Goal: Task Accomplishment & Management: Complete application form

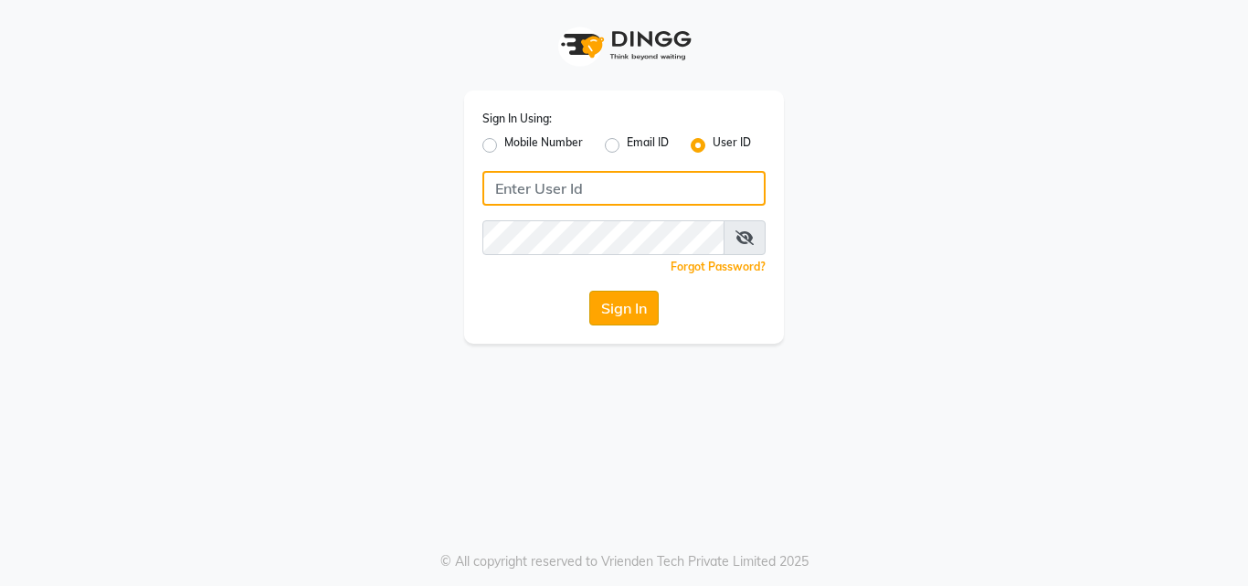
type input "thehaircoach"
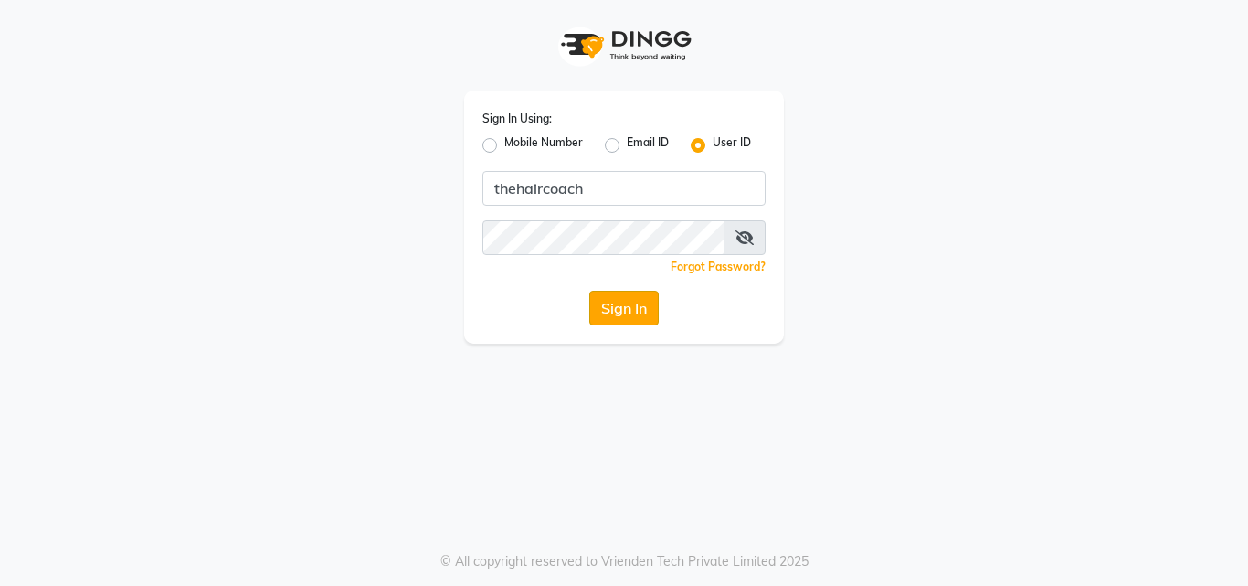
click at [610, 311] on button "Sign In" at bounding box center [623, 307] width 69 height 35
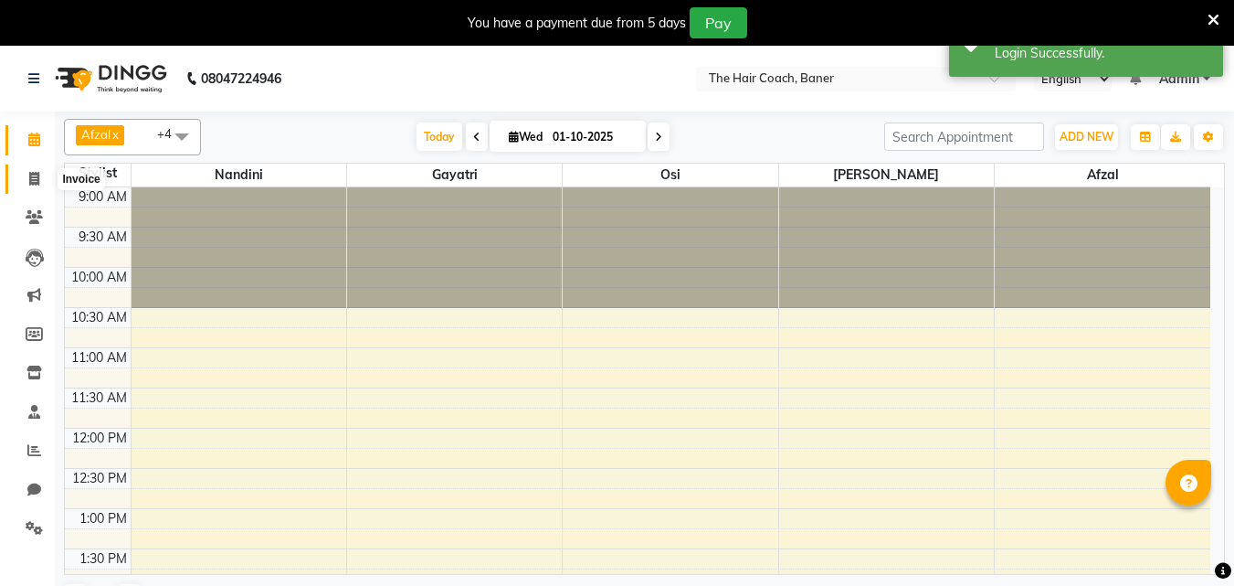
click at [46, 178] on span at bounding box center [34, 179] width 32 height 21
select select "service"
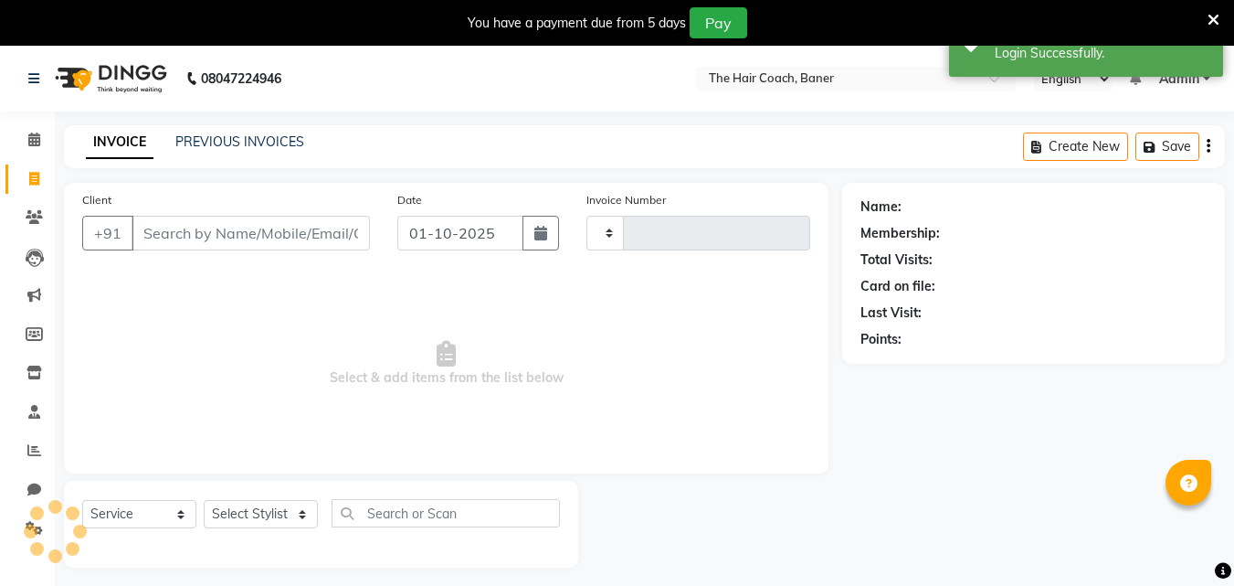
type input "0074"
select select "8919"
click at [180, 227] on input "Client" at bounding box center [251, 233] width 238 height 35
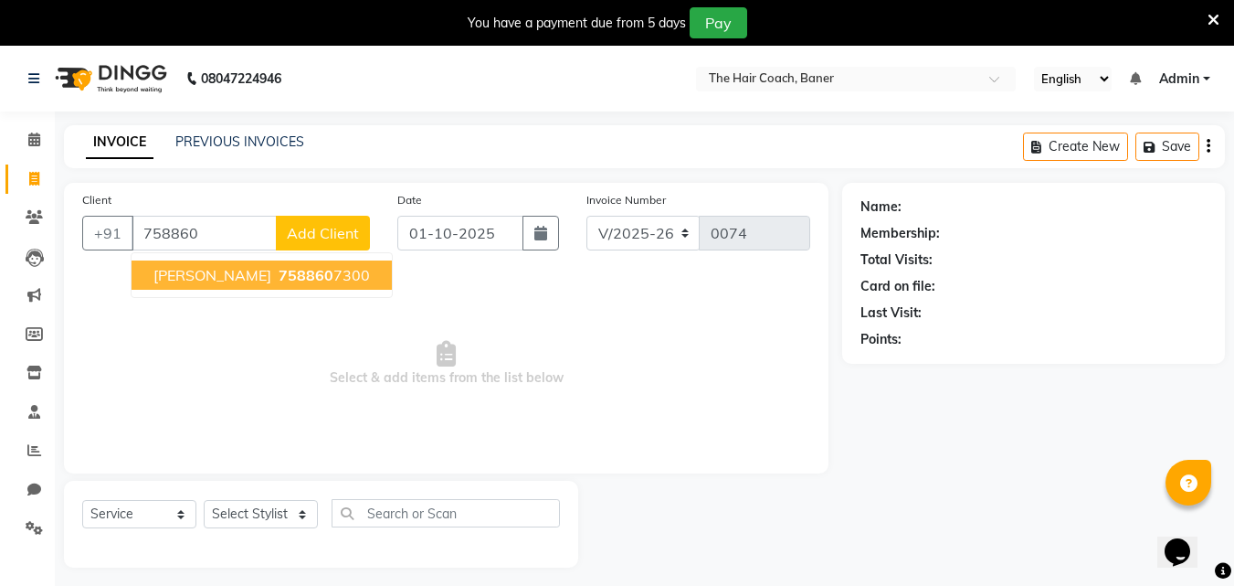
click at [187, 275] on span "[PERSON_NAME]" at bounding box center [212, 275] width 118 height 18
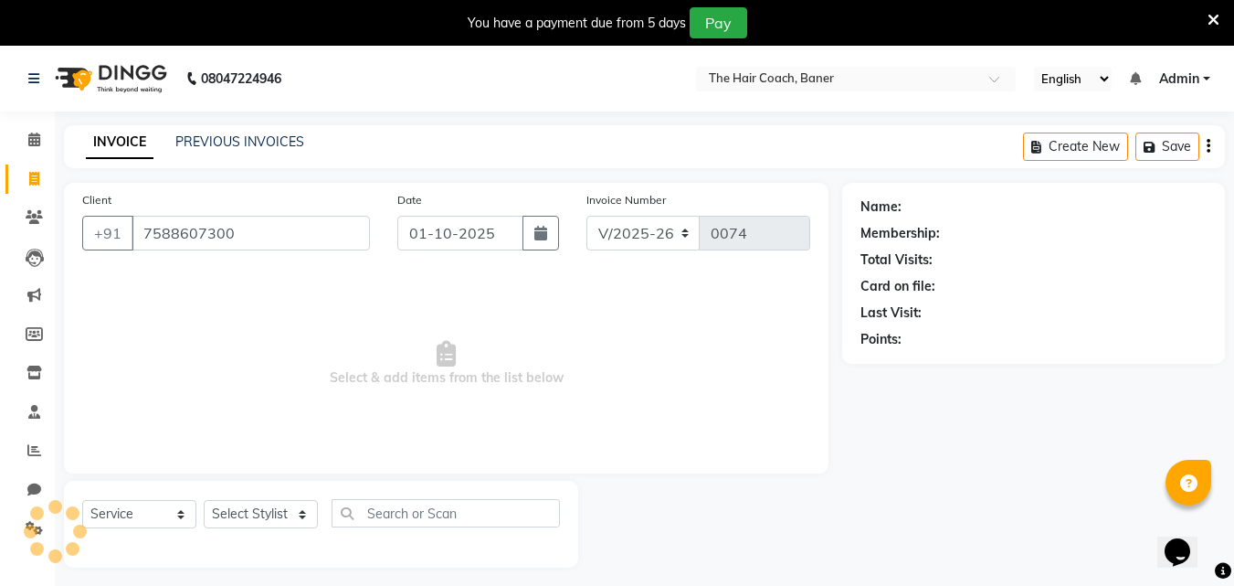
type input "7588607300"
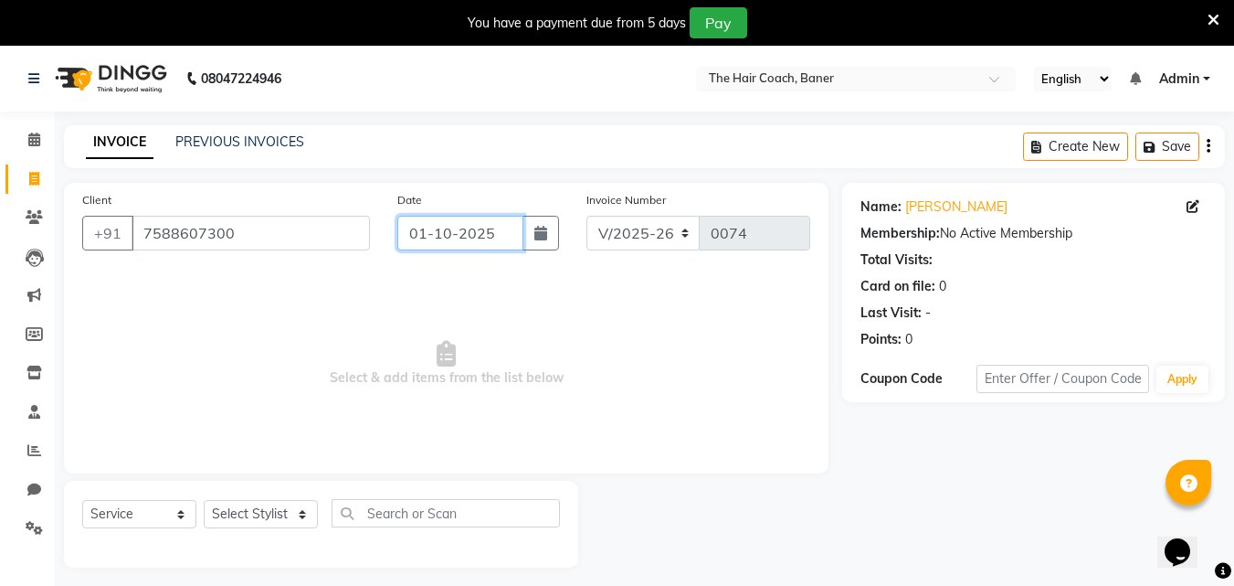
click at [421, 239] on input "01-10-2025" at bounding box center [460, 233] width 126 height 35
select select "10"
select select "2025"
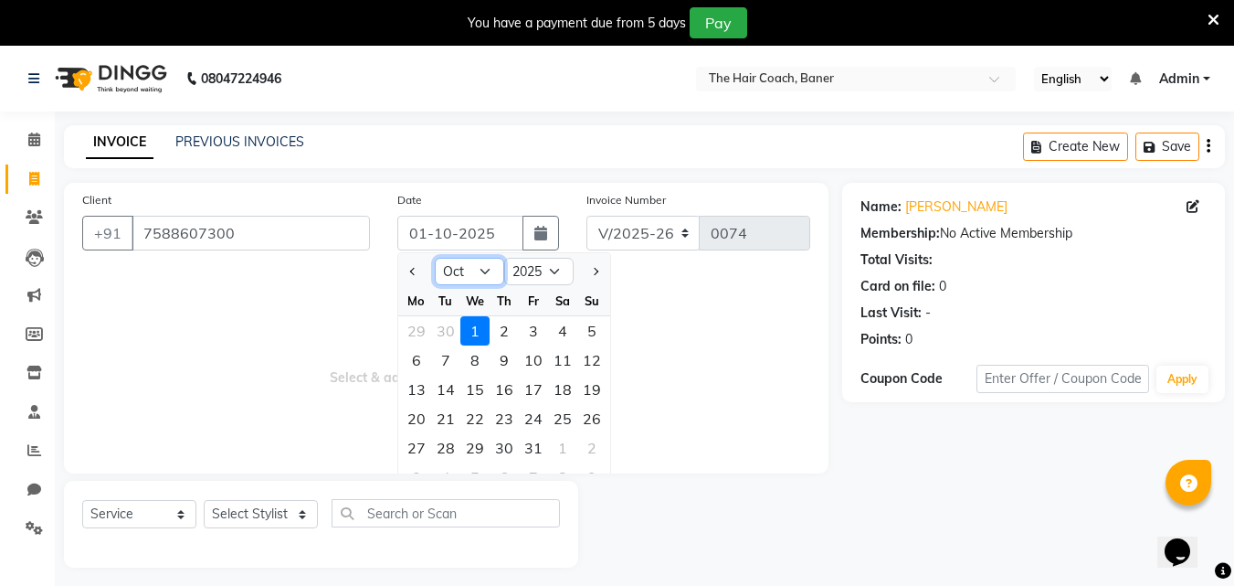
click at [459, 272] on select "Jan Feb Mar Apr May Jun [DATE] Aug Sep Oct Nov Dec" at bounding box center [469, 271] width 69 height 27
select select "9"
click at [435, 258] on select "Jan Feb Mar Apr May Jun [DATE] Aug Sep Oct Nov Dec" at bounding box center [469, 271] width 69 height 27
click at [454, 443] on div "30" at bounding box center [445, 447] width 29 height 29
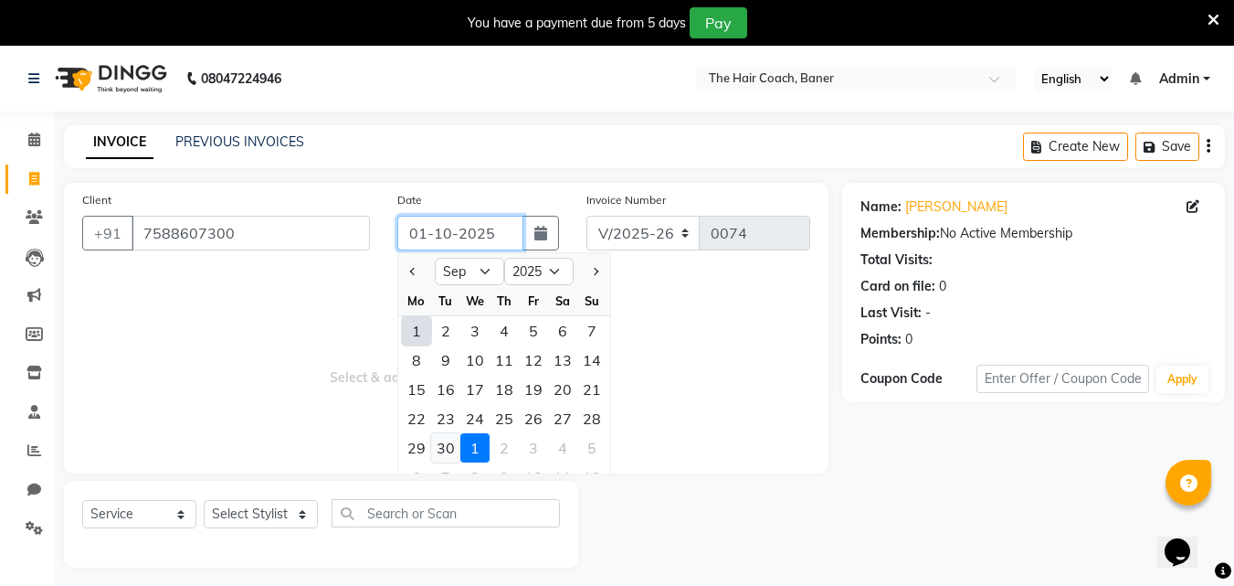
type input "30-09-2025"
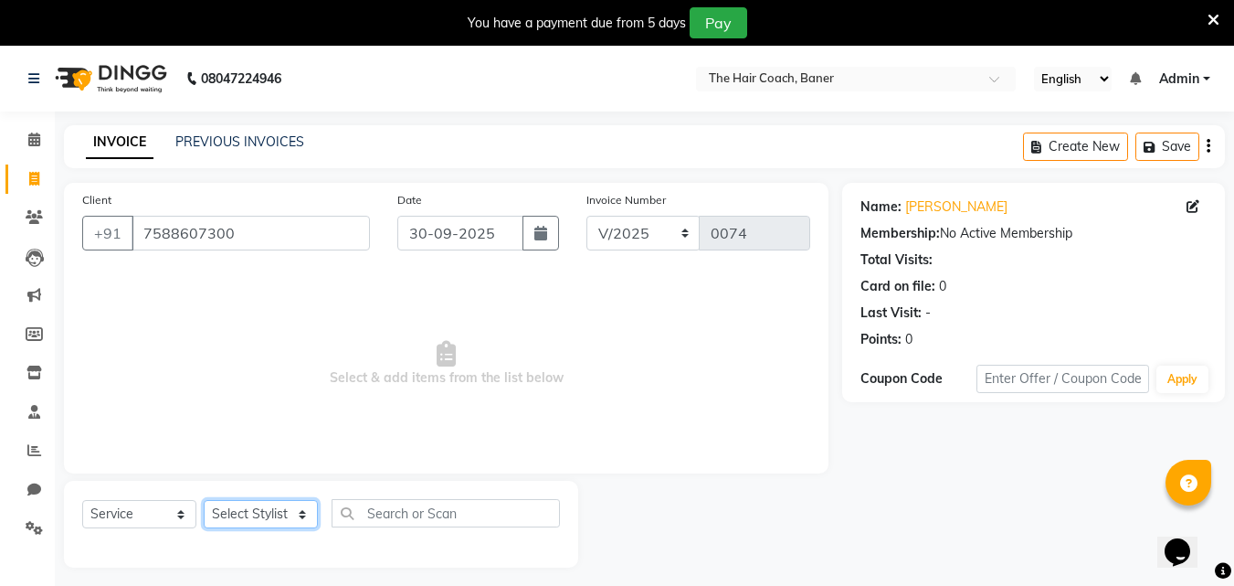
click at [259, 509] on select "Select Stylist [PERSON_NAME] [PERSON_NAME] Manager [PERSON_NAME] Sumit [PERSON_…" at bounding box center [261, 514] width 114 height 28
select select "90187"
click at [204, 500] on select "Select Stylist [PERSON_NAME] [PERSON_NAME] Manager [PERSON_NAME] Sumit [PERSON_…" at bounding box center [261, 514] width 114 height 28
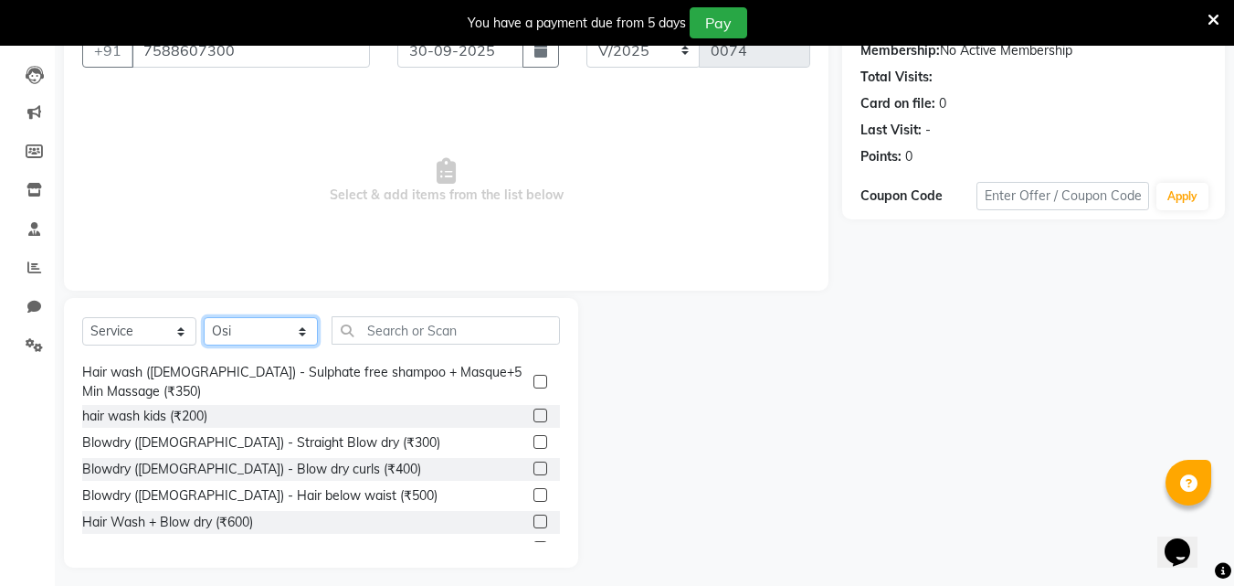
scroll to position [192, 0]
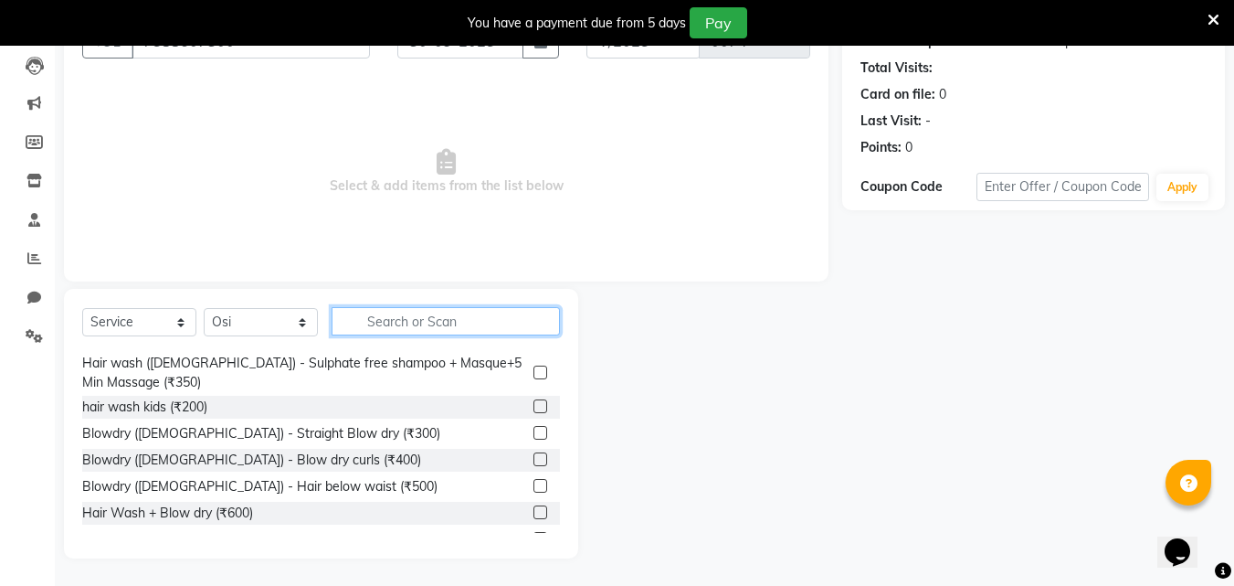
click at [373, 315] on input "text" at bounding box center [446, 321] width 228 height 28
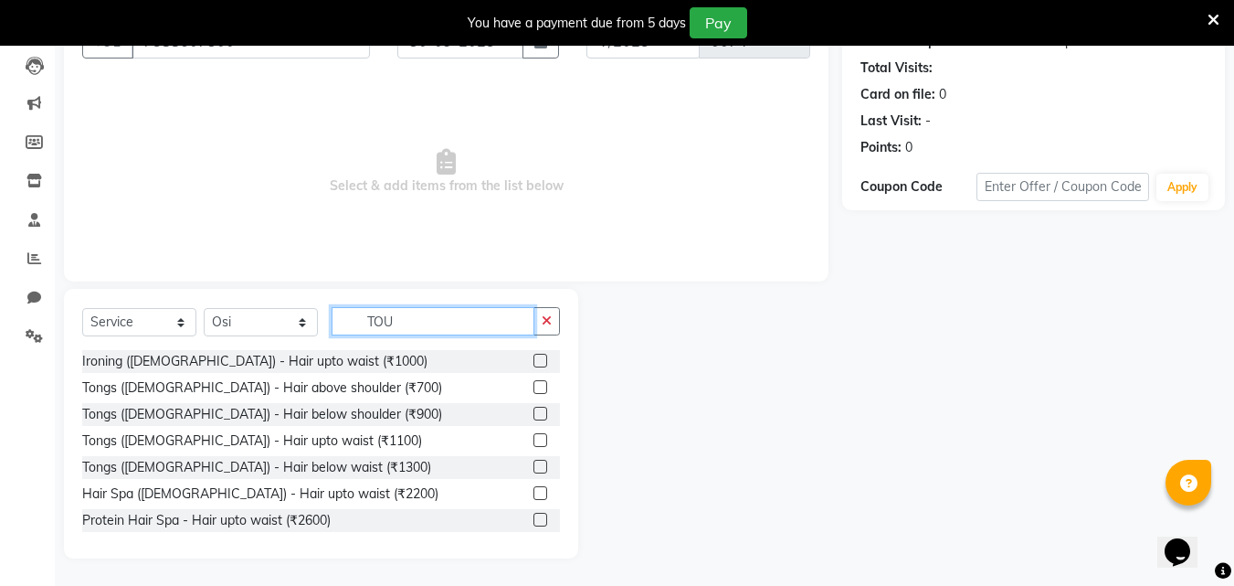
scroll to position [115, 0]
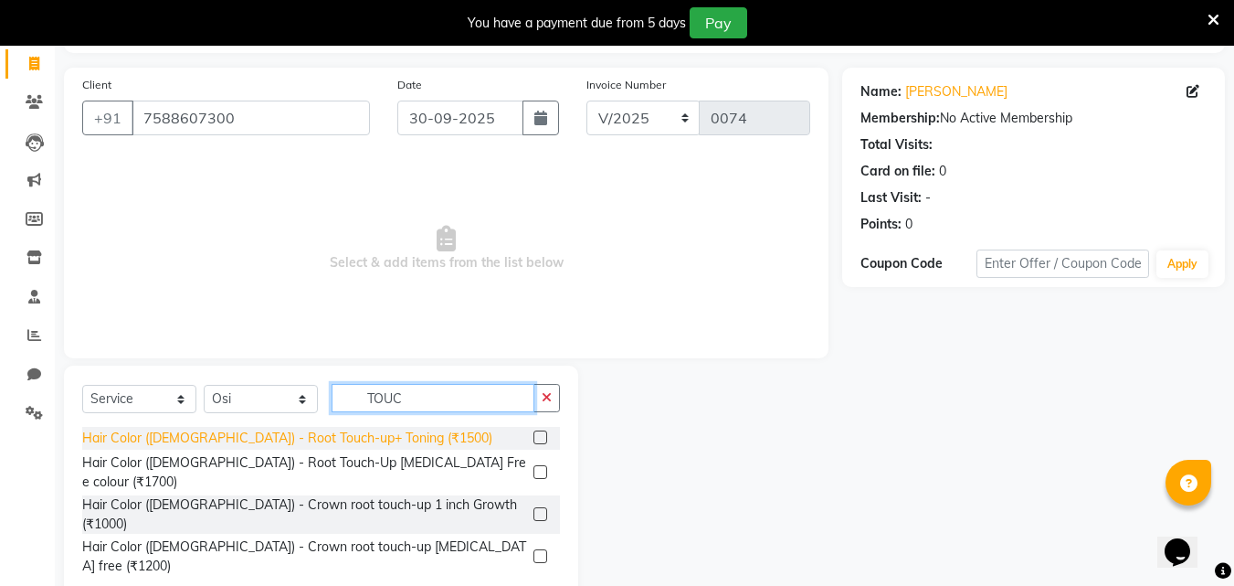
type input "TOUC"
click at [389, 443] on div "Hair Color ([DEMOGRAPHIC_DATA]) - Root Touch-up+ Toning (₹1500)" at bounding box center [287, 437] width 410 height 19
checkbox input "false"
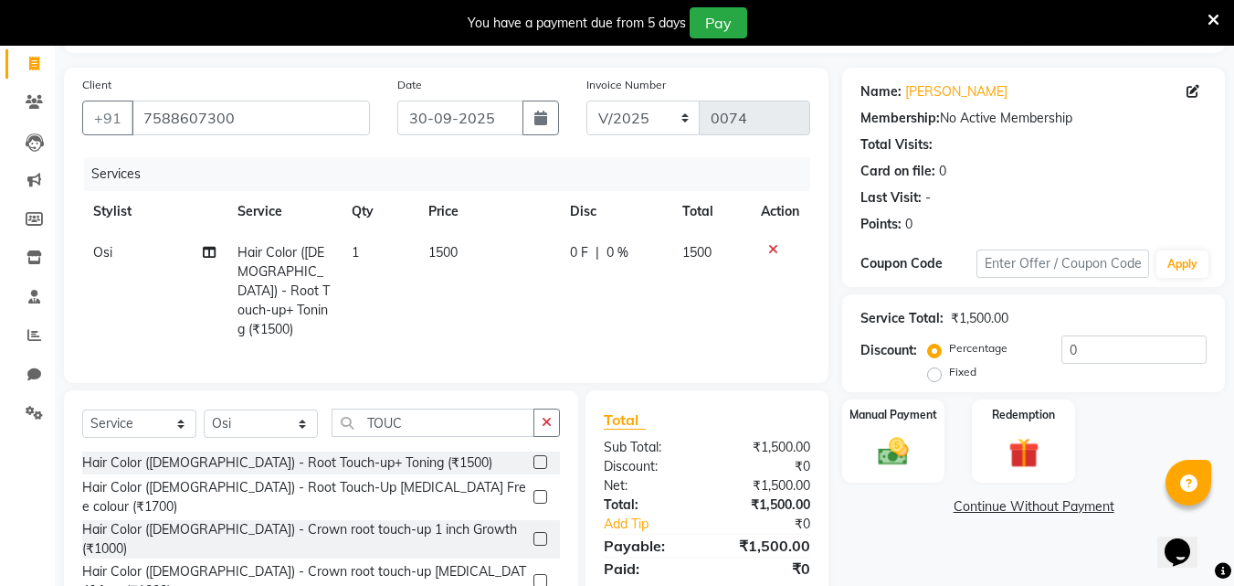
click at [425, 399] on div "Select Service Product Membership Package Voucher Prepaid Gift Card Select Styl…" at bounding box center [321, 509] width 514 height 239
drag, startPoint x: 425, startPoint y: 406, endPoint x: 420, endPoint y: 425, distance: 19.7
click at [420, 425] on input "TOUC" at bounding box center [433, 422] width 203 height 28
type input "T"
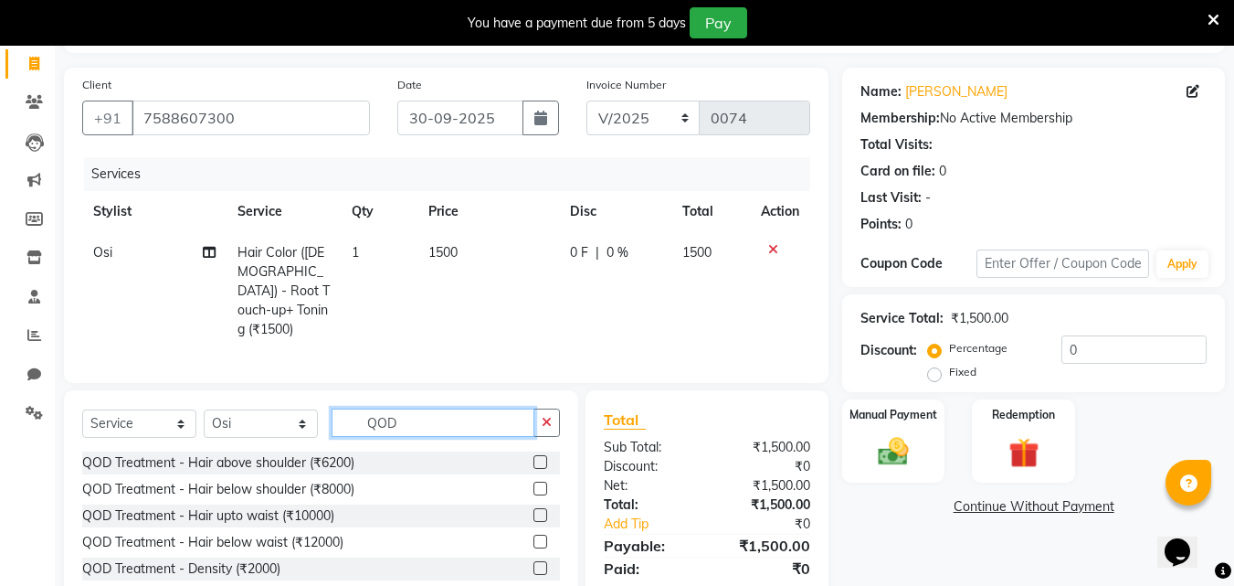
type input "QOD"
click at [543, 455] on label at bounding box center [540, 462] width 14 height 14
click at [543, 457] on input "checkbox" at bounding box center [539, 463] width 12 height 12
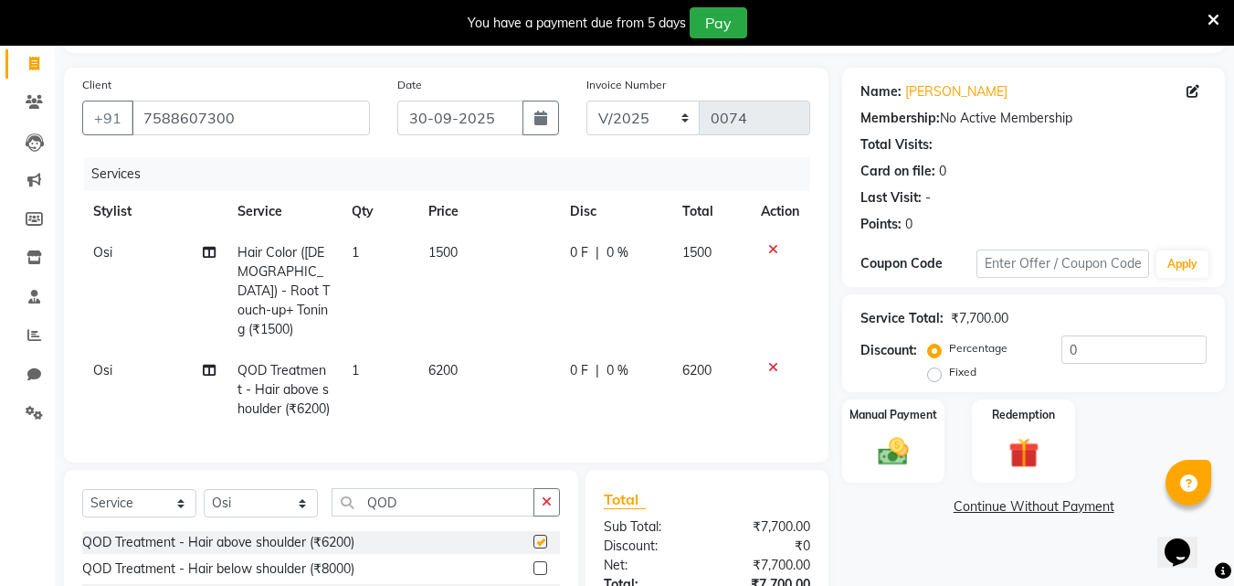
checkbox input "false"
click at [153, 509] on select "Select Service Product Membership Package Voucher Prepaid Gift Card" at bounding box center [139, 503] width 114 height 28
select select "product"
click at [82, 502] on select "Select Service Product Membership Package Voucher Prepaid Gift Card" at bounding box center [139, 503] width 114 height 28
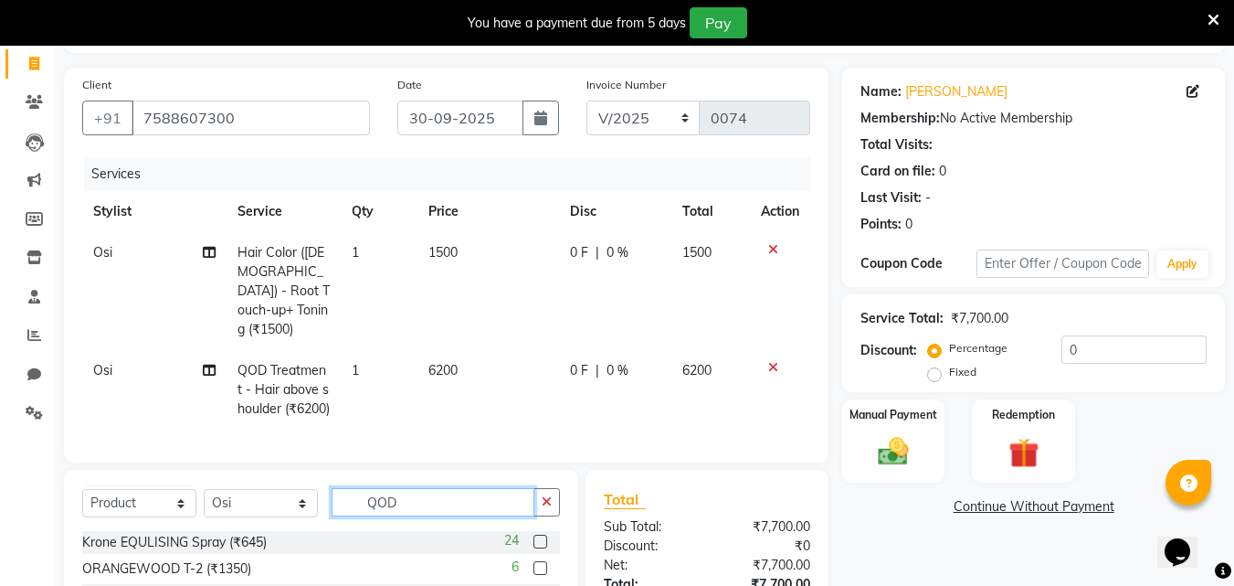
click at [399, 515] on input "QOD" at bounding box center [433, 502] width 203 height 28
type input "Q"
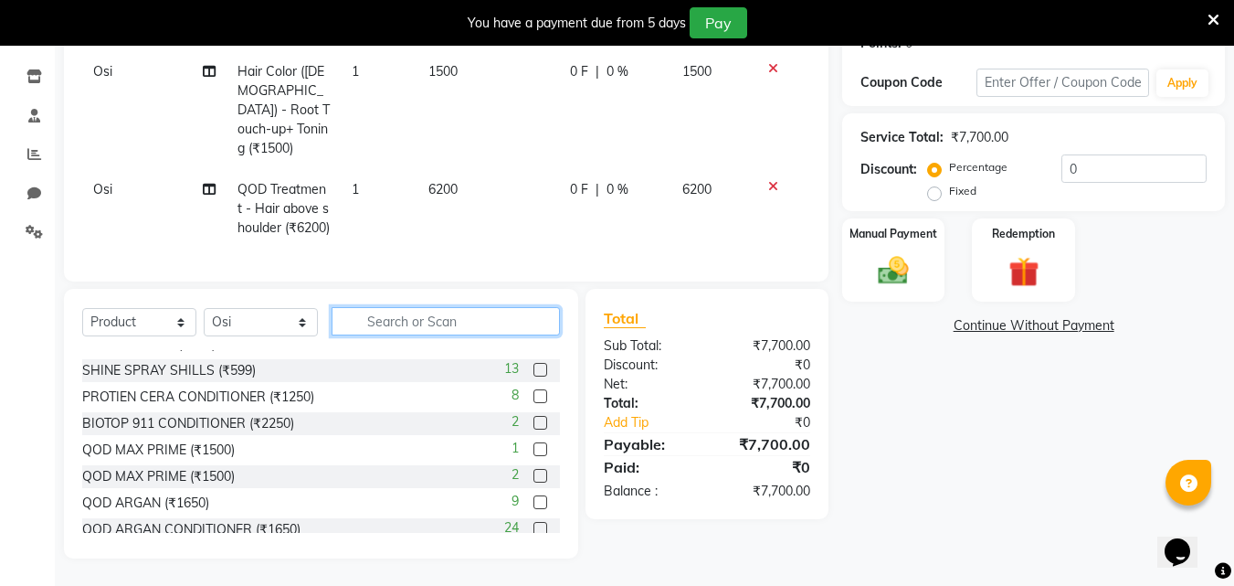
scroll to position [183, 0]
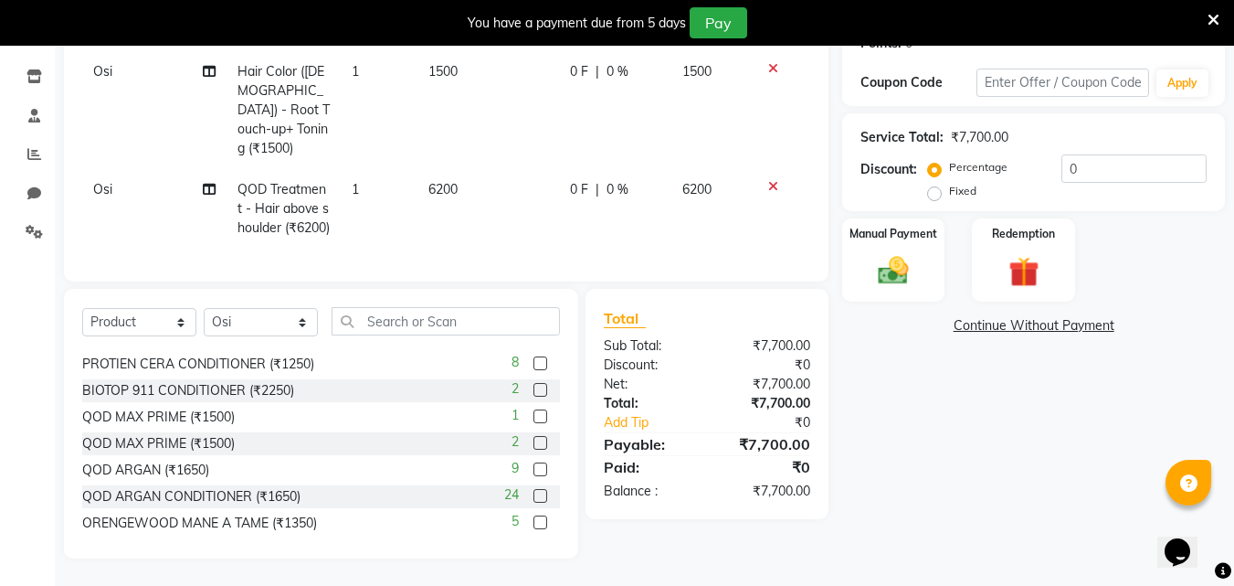
click at [512, 481] on div "9" at bounding box center [536, 470] width 48 height 23
click at [533, 476] on label at bounding box center [540, 469] width 14 height 14
click at [533, 476] on input "checkbox" at bounding box center [539, 470] width 12 height 12
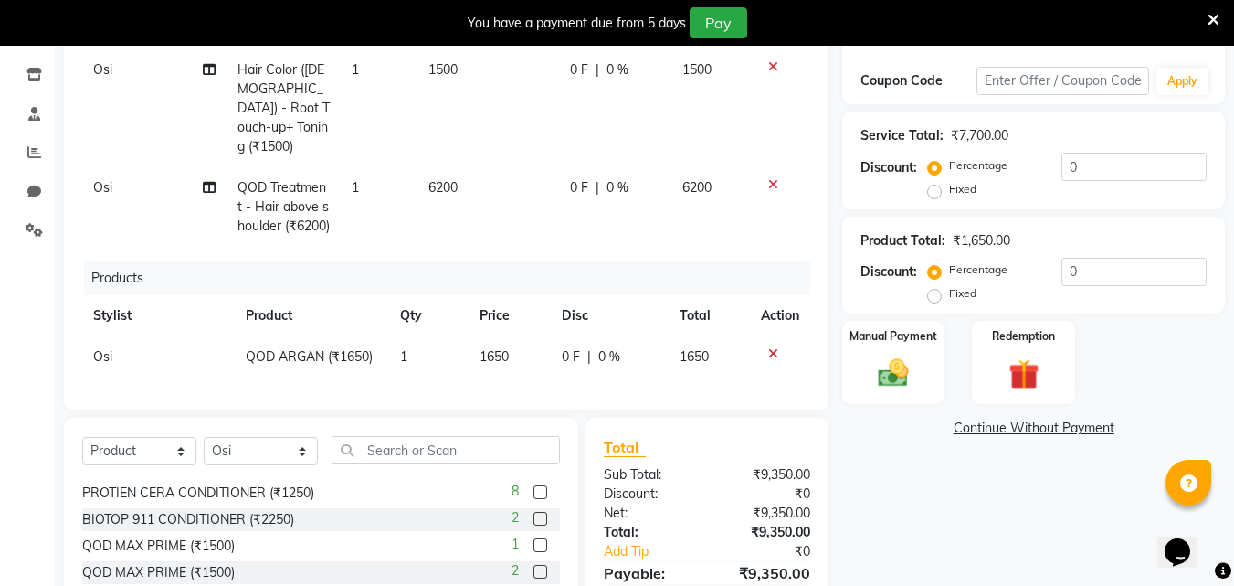
checkbox input "false"
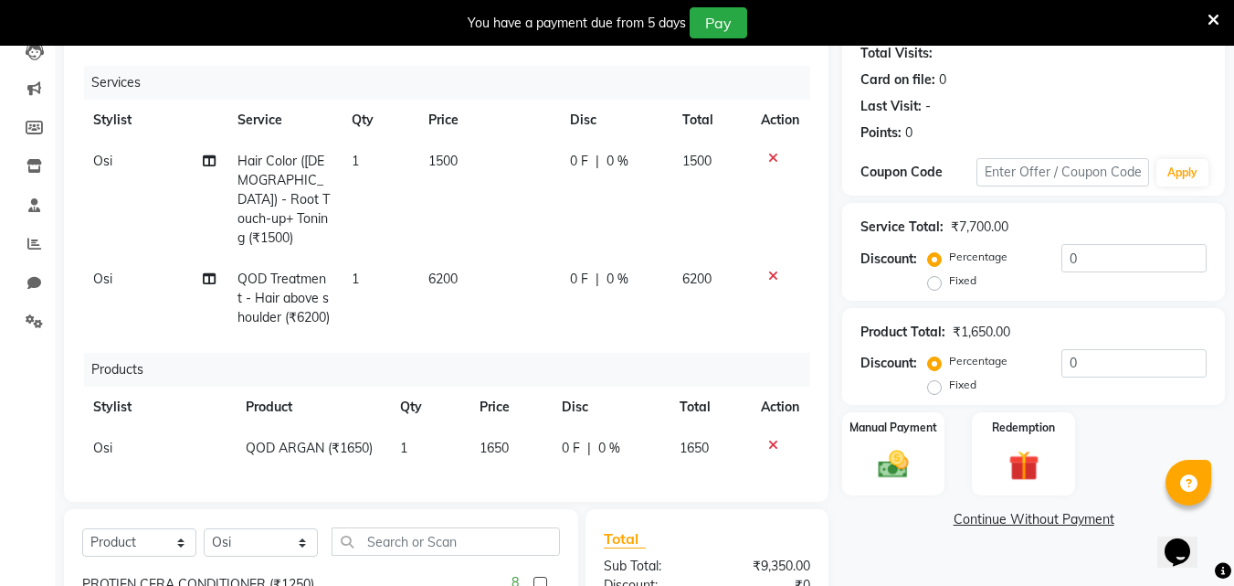
click at [689, 270] on span "6200" at bounding box center [696, 278] width 29 height 16
select select "90187"
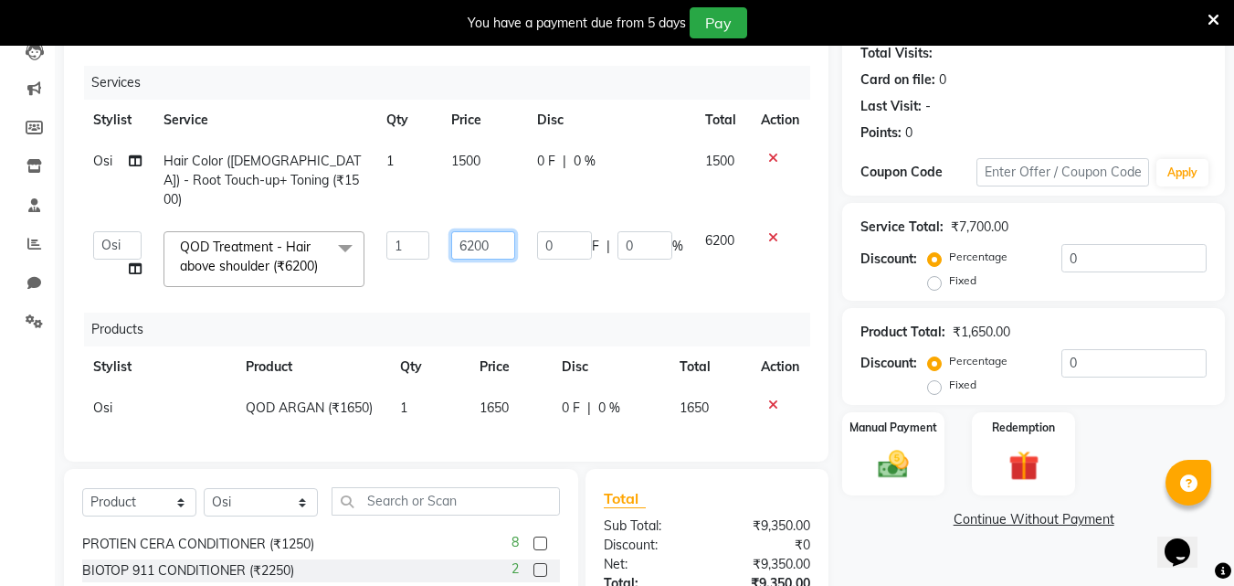
click at [476, 231] on input "6200" at bounding box center [482, 245] width 63 height 28
type input "4000"
click at [892, 522] on link "Continue Without Payment" at bounding box center [1033, 519] width 375 height 19
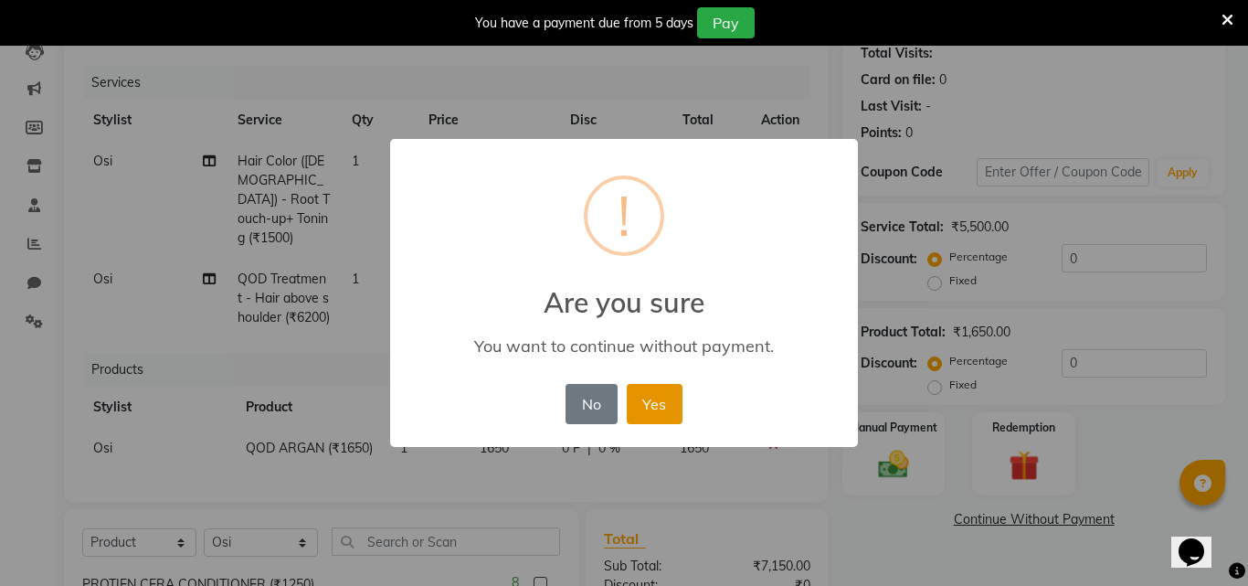
click at [664, 405] on button "Yes" at bounding box center [655, 404] width 56 height 40
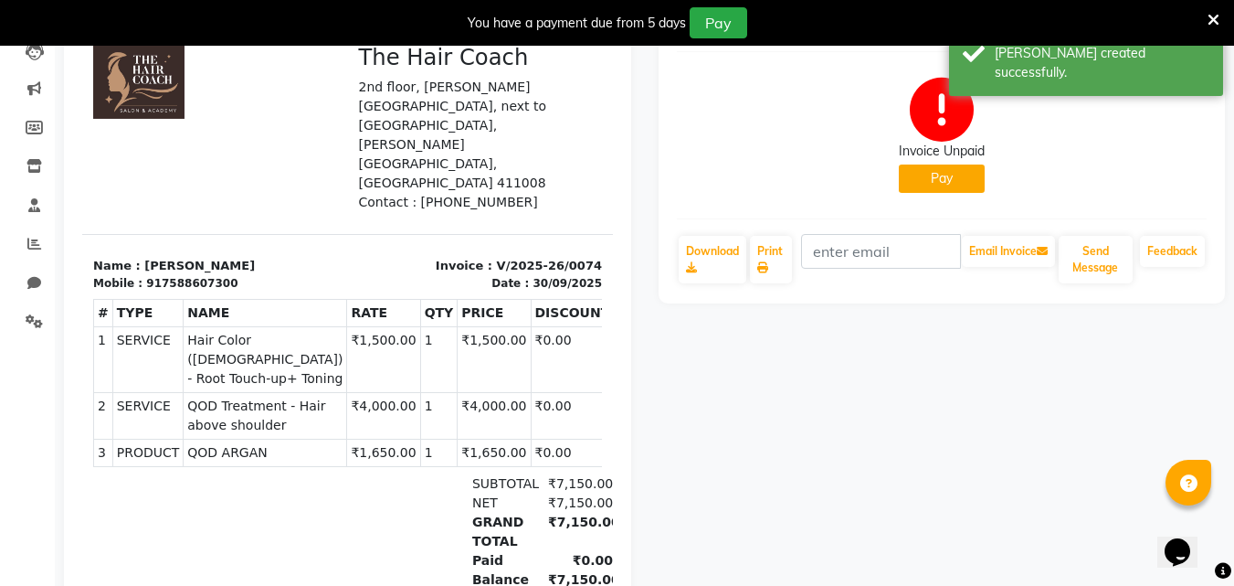
click at [941, 184] on button "Pay" at bounding box center [942, 178] width 86 height 28
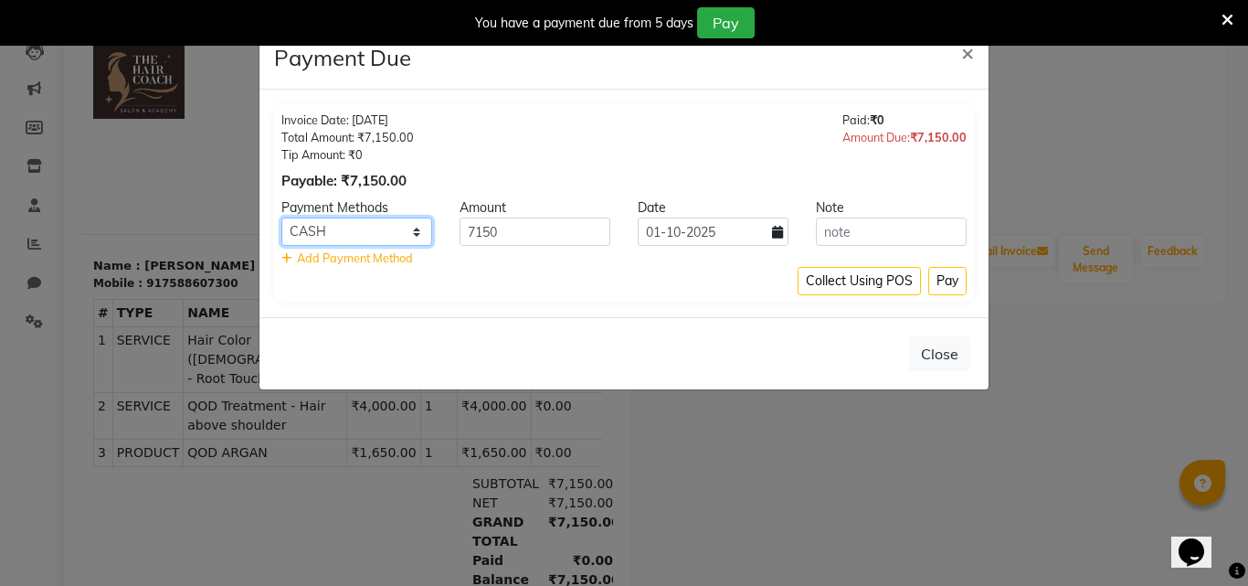
click at [419, 233] on select "CASH CARD ONLINE" at bounding box center [356, 231] width 151 height 28
select select "3"
click at [281, 217] on select "CASH CARD ONLINE" at bounding box center [356, 231] width 151 height 28
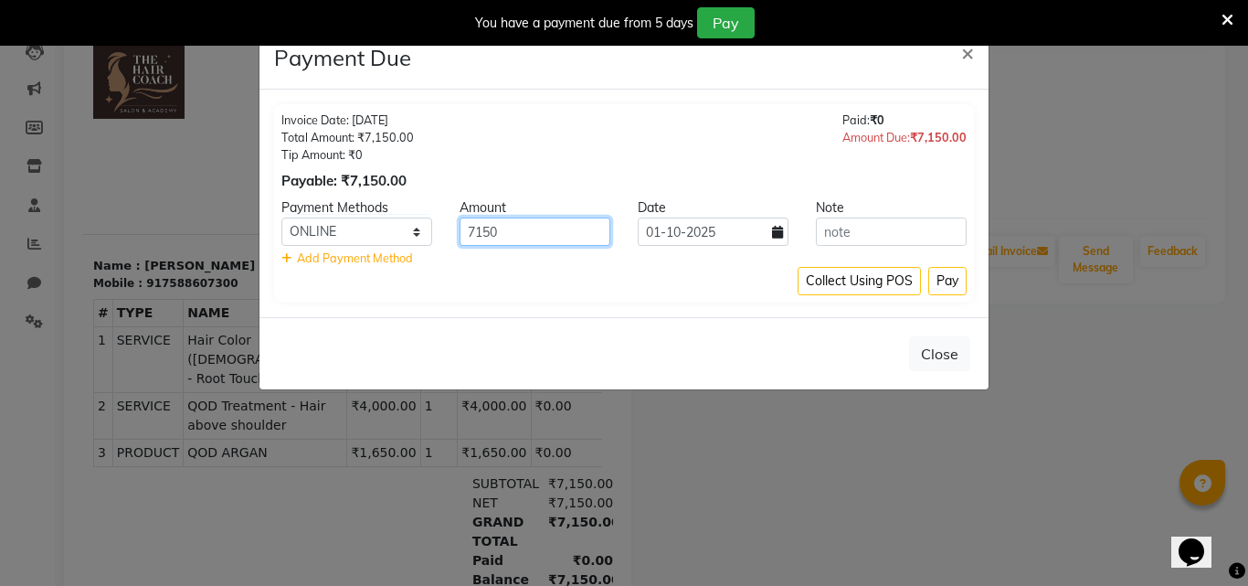
click at [586, 231] on input "7150" at bounding box center [534, 231] width 151 height 28
click at [710, 295] on div "Collect Using POS Pay" at bounding box center [623, 281] width 685 height 28
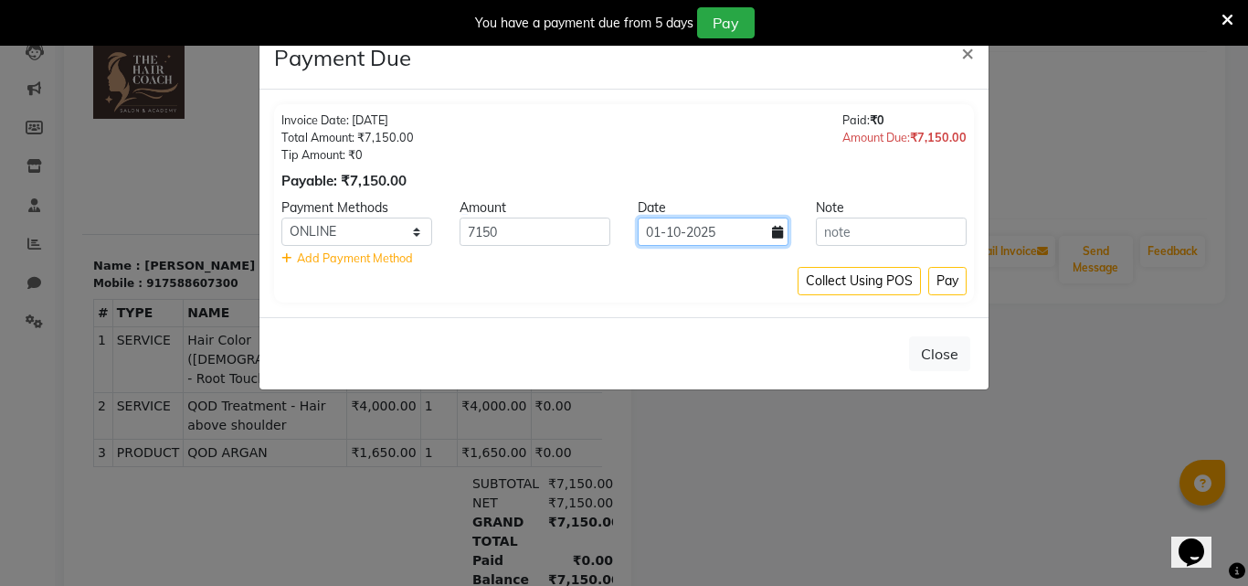
click at [665, 230] on input "01-10-2025" at bounding box center [713, 231] width 151 height 28
select select "10"
select select "2025"
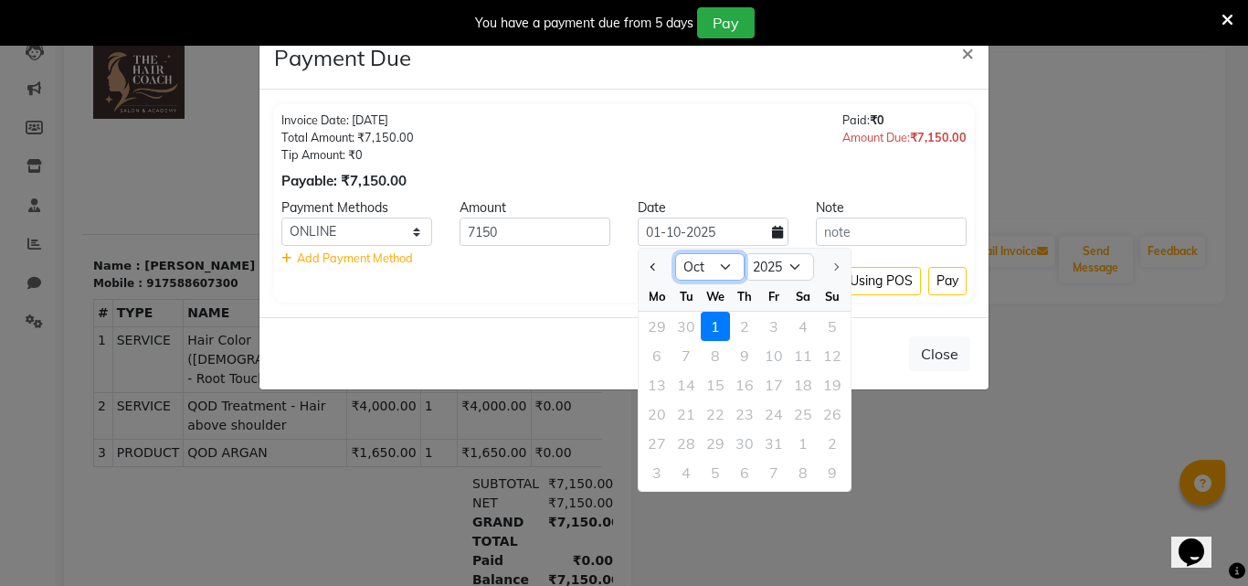
click at [702, 270] on select "Jan Feb Mar Apr May Jun [DATE] Aug Sep Oct" at bounding box center [709, 266] width 69 height 27
select select "9"
click at [675, 253] on select "Jan Feb Mar Apr May Jun [DATE] Aug Sep Oct" at bounding box center [709, 266] width 69 height 27
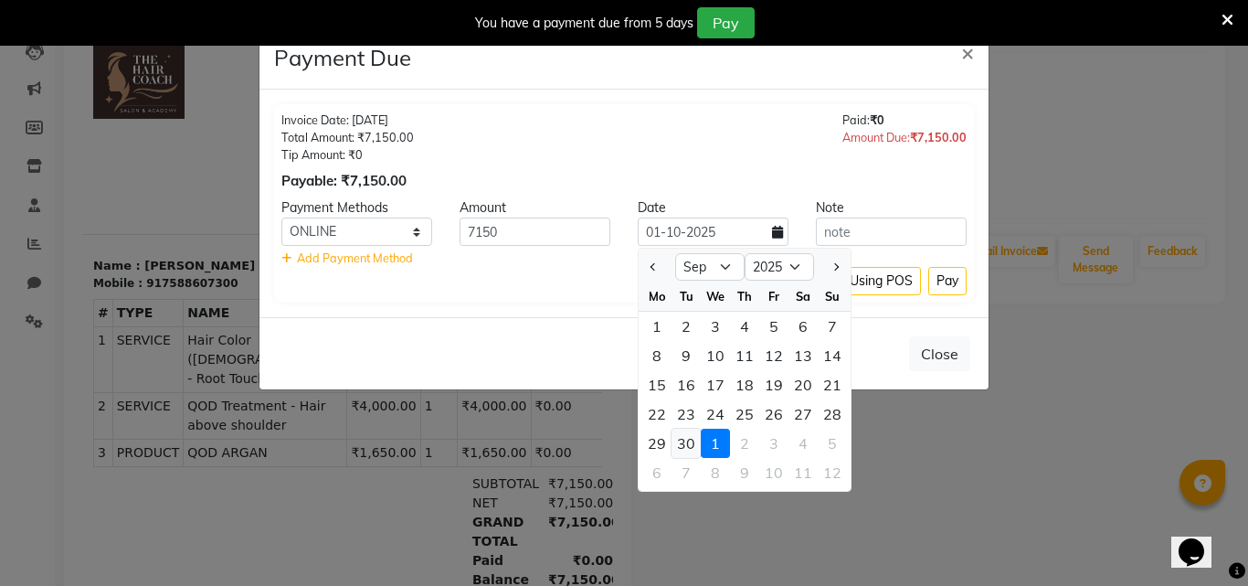
click at [688, 434] on div "30" at bounding box center [685, 442] width 29 height 29
type input "30-09-2025"
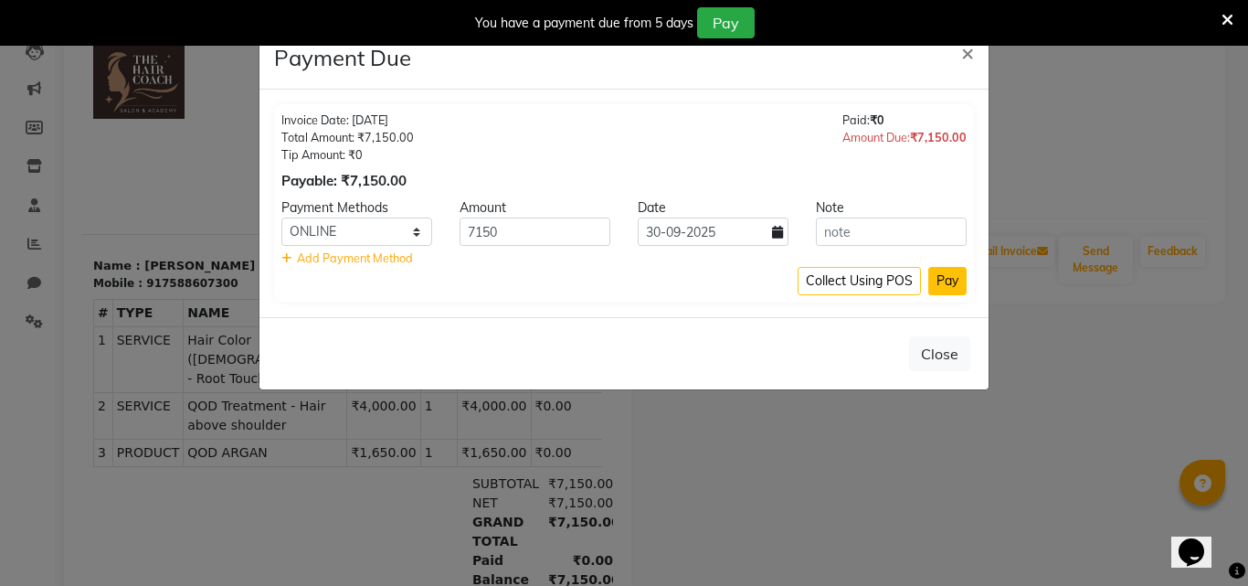
click at [950, 281] on button "Pay" at bounding box center [947, 281] width 38 height 28
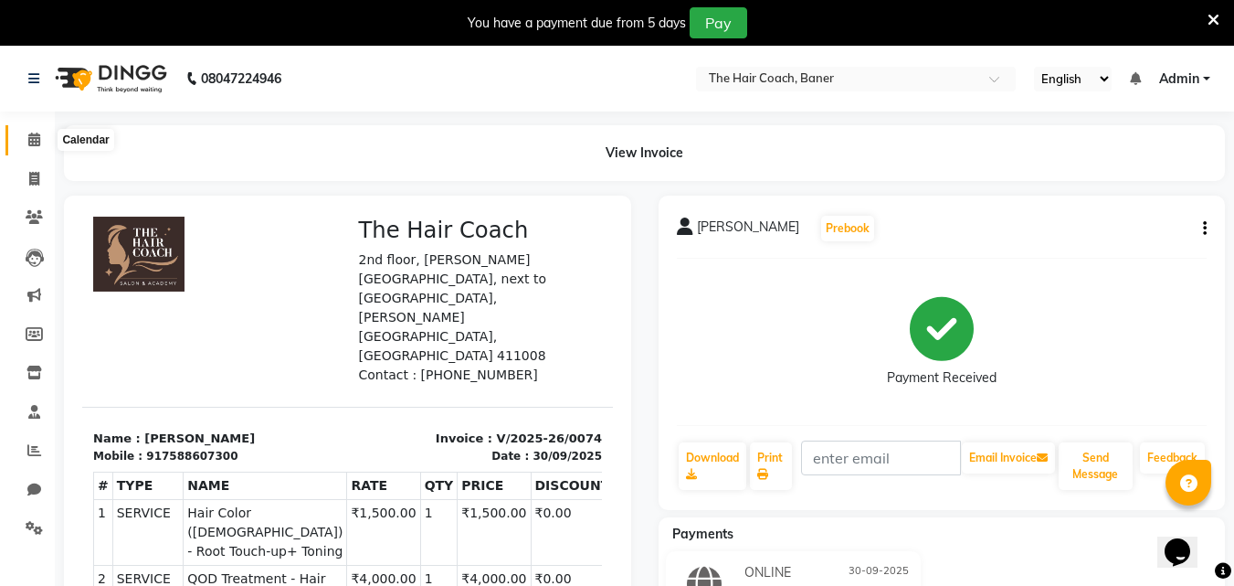
click at [30, 140] on icon at bounding box center [34, 139] width 12 height 14
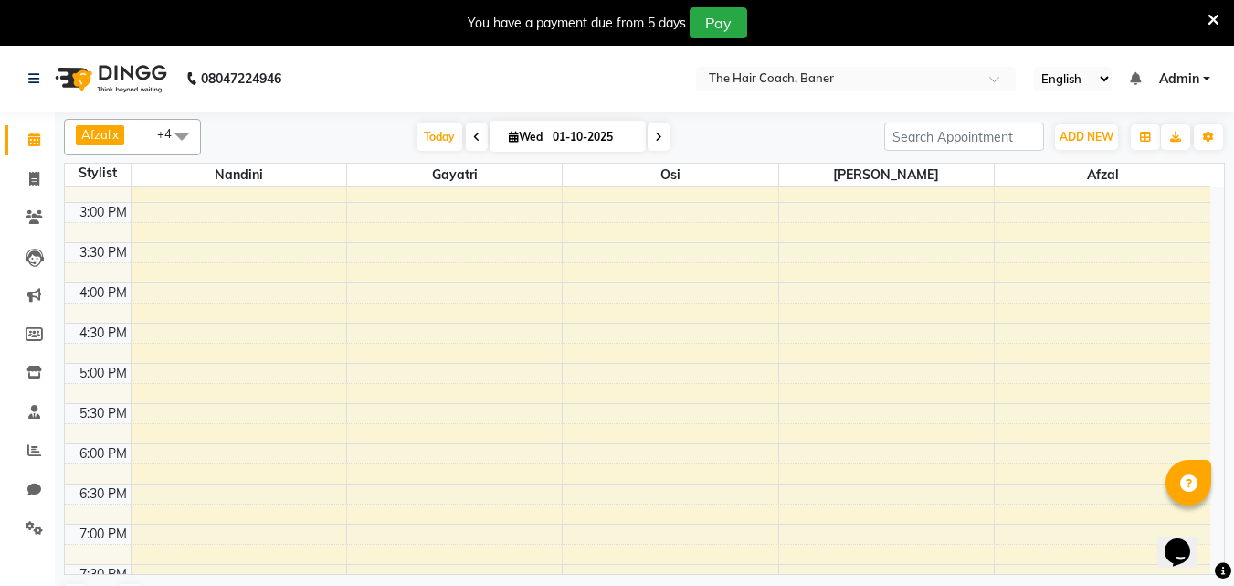
scroll to position [548, 0]
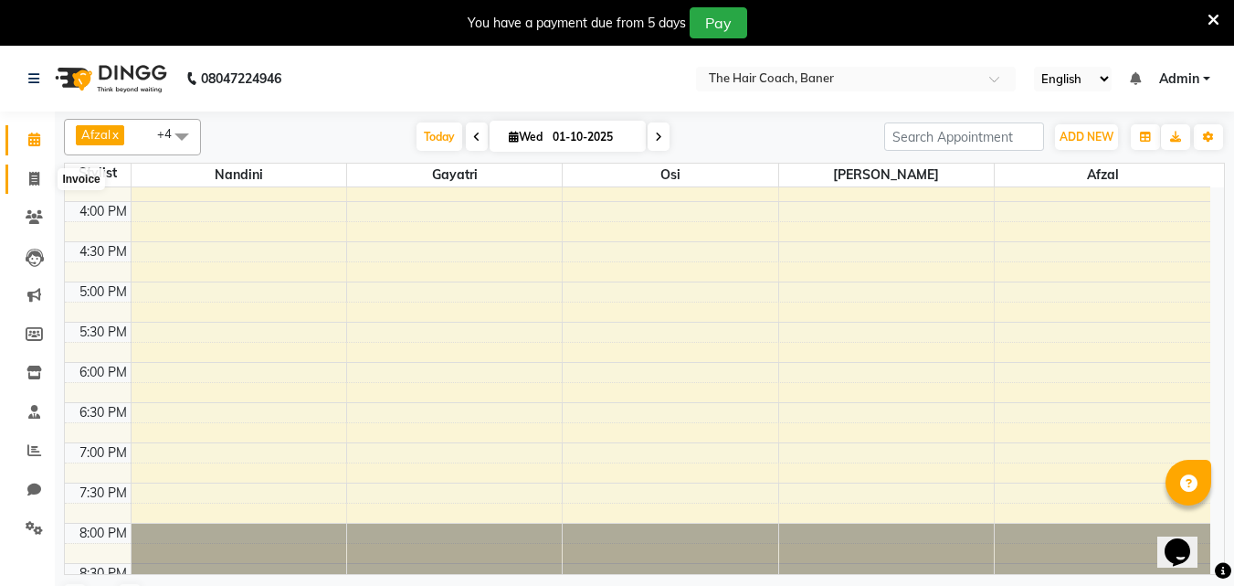
click at [25, 172] on span at bounding box center [34, 179] width 32 height 21
select select "service"
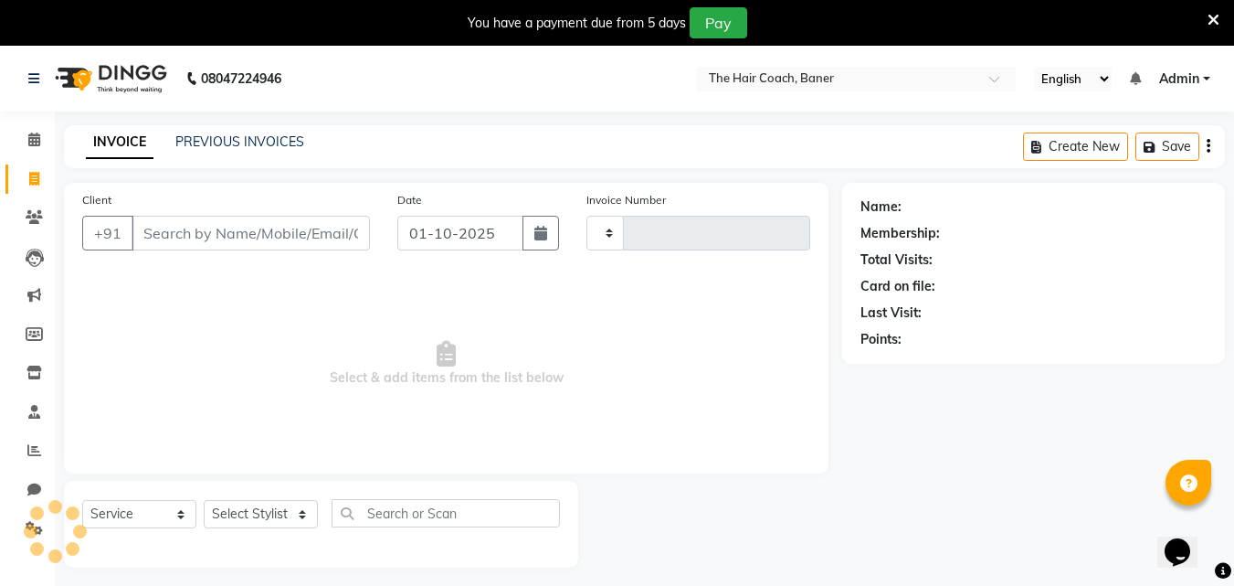
type input "0075"
select select "8919"
click at [265, 134] on link "PREVIOUS INVOICES" at bounding box center [239, 141] width 129 height 16
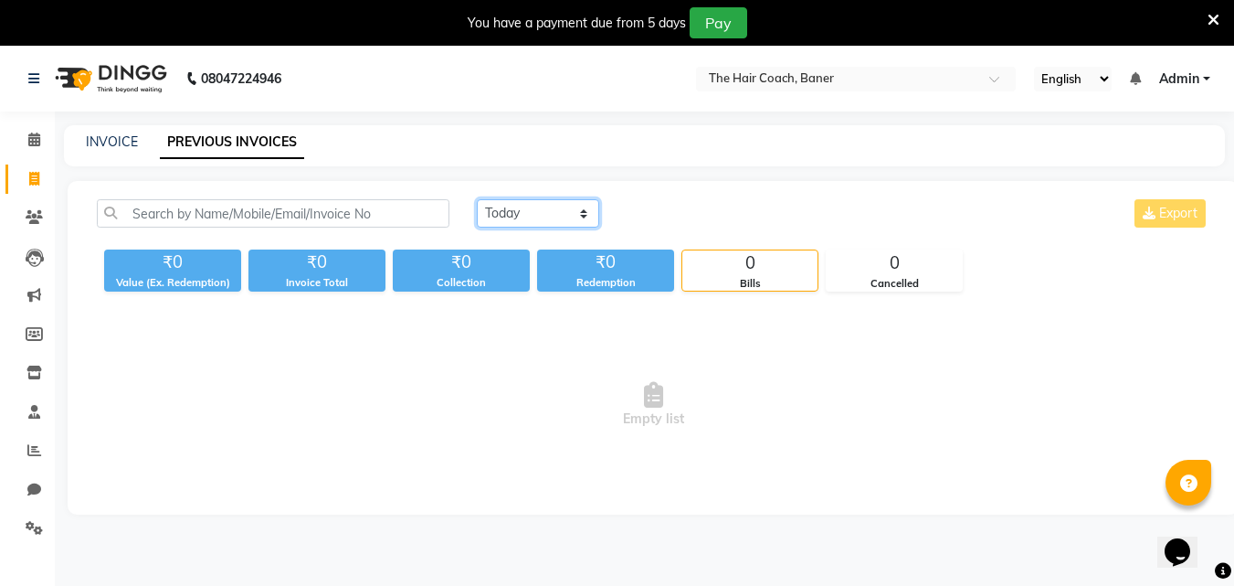
click at [554, 207] on select "[DATE] [DATE] Custom Range" at bounding box center [538, 213] width 122 height 28
select select "[DATE]"
click at [477, 199] on select "[DATE] [DATE] Custom Range" at bounding box center [538, 213] width 122 height 28
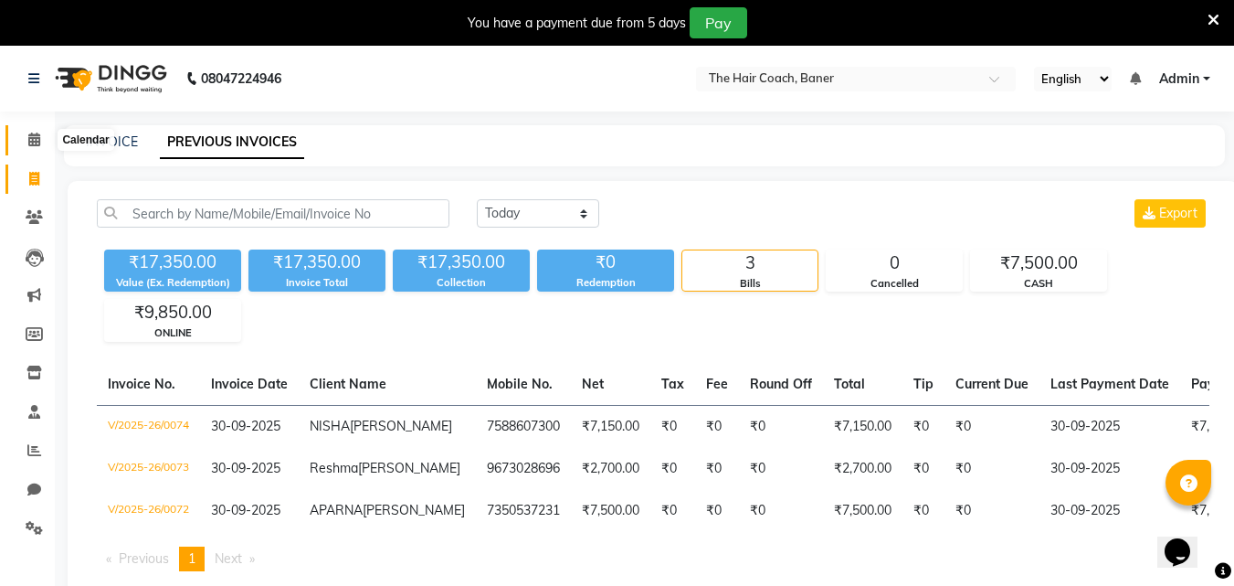
click at [26, 135] on span at bounding box center [34, 140] width 32 height 21
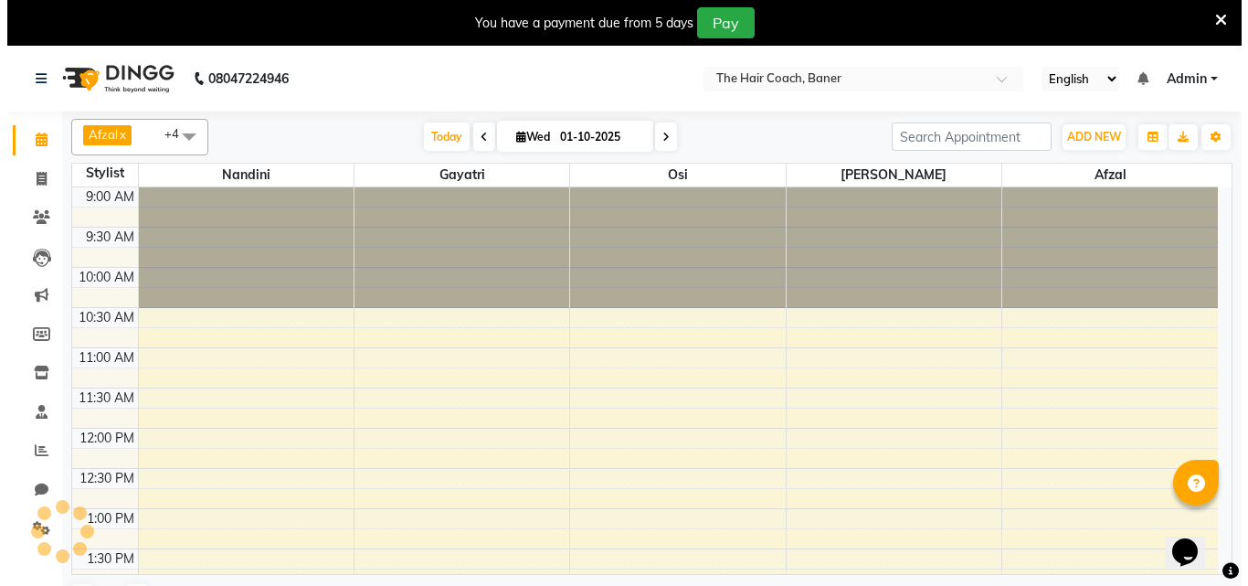
scroll to position [322, 0]
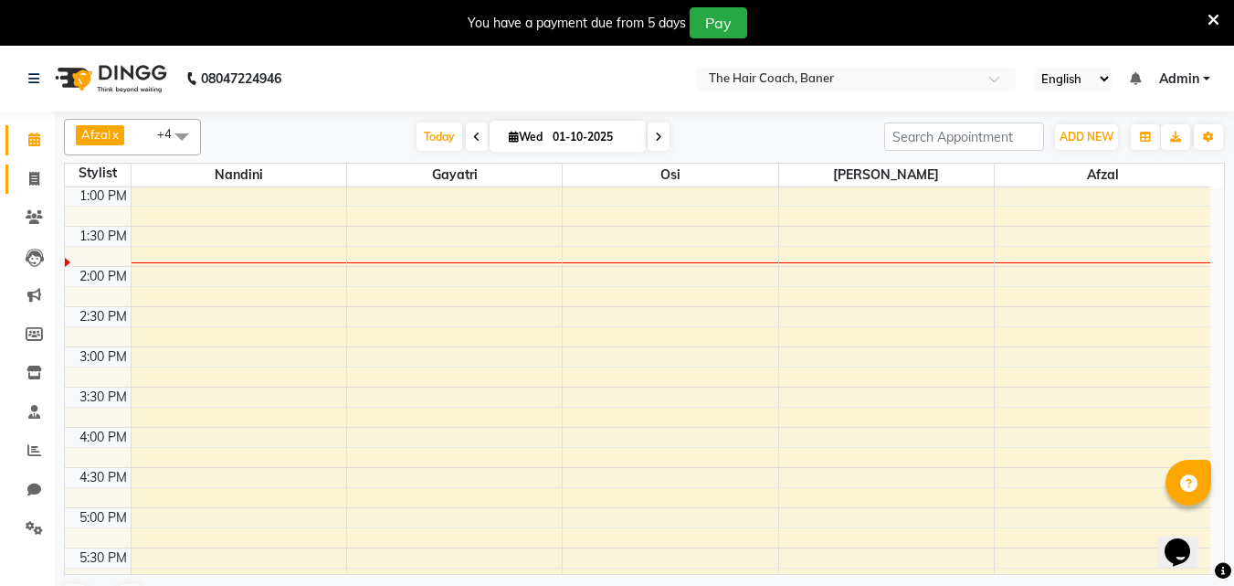
click at [29, 166] on link "Invoice" at bounding box center [27, 179] width 44 height 30
select select "service"
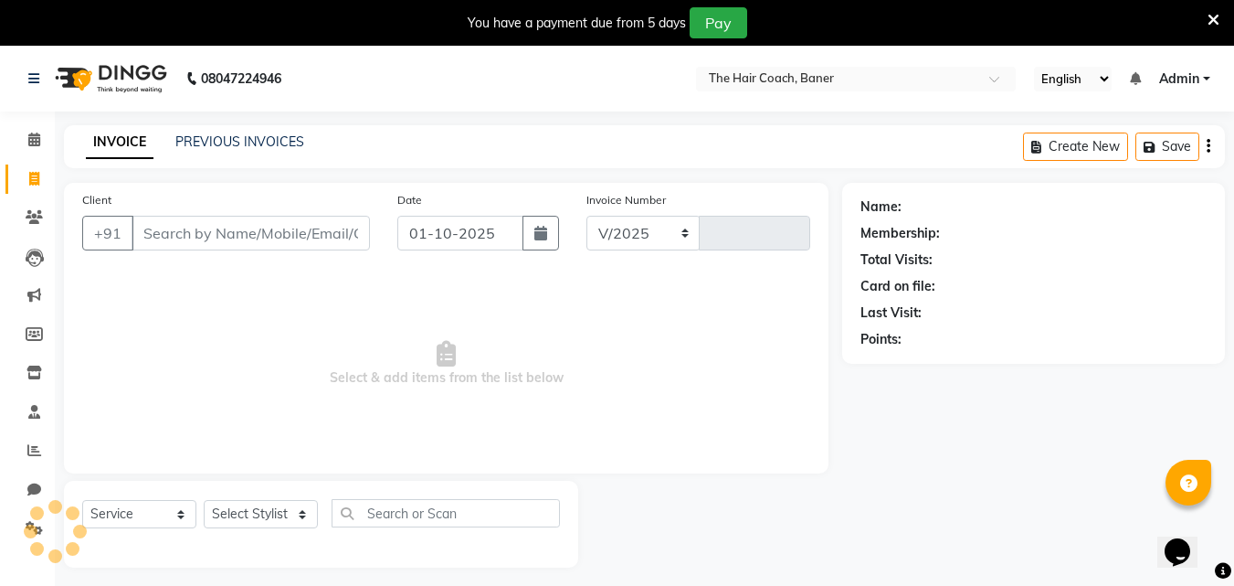
select select "8919"
type input "0075"
click at [255, 234] on input "Client" at bounding box center [251, 233] width 238 height 35
type input "A"
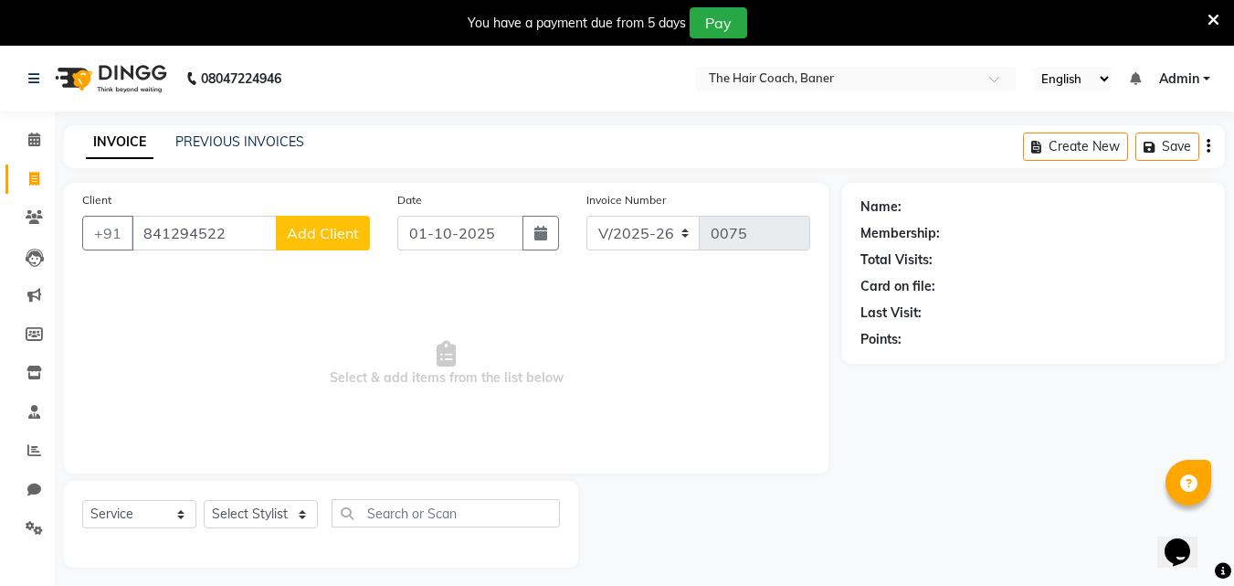
type input "841294522"
click at [321, 232] on span "Add Client" at bounding box center [323, 233] width 72 height 18
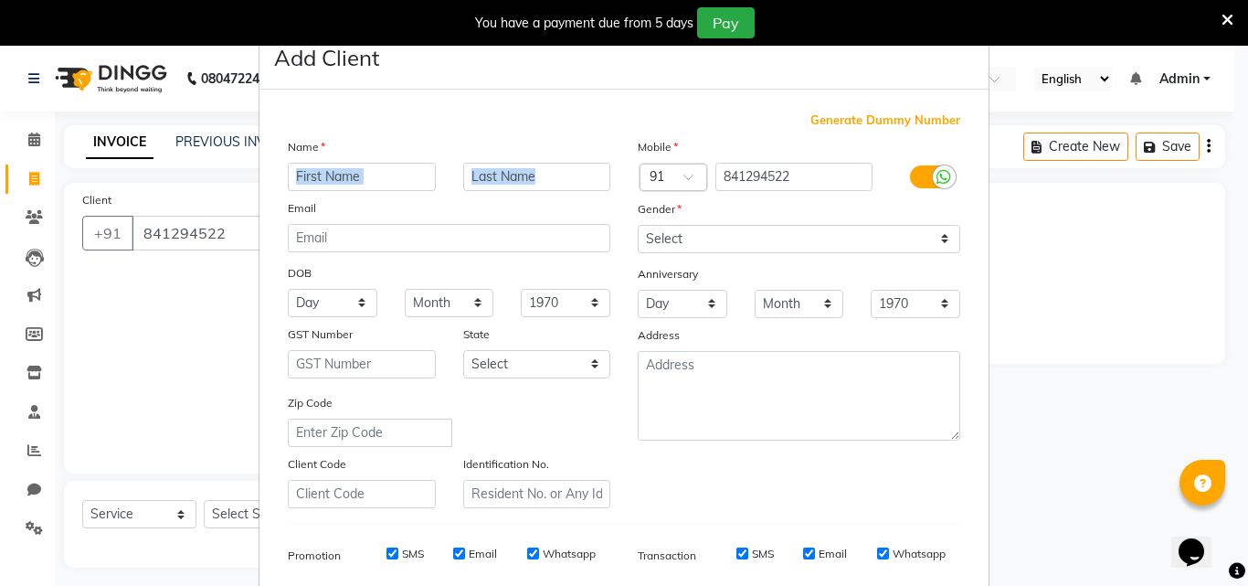
drag, startPoint x: 295, startPoint y: 192, endPoint x: 310, endPoint y: 178, distance: 20.0
click at [310, 178] on div "Name Email DOB Day 01 02 03 04 05 06 07 08 09 10 11 12 13 14 15 16 17 18 19 20 …" at bounding box center [449, 322] width 350 height 371
click at [310, 183] on input "text" at bounding box center [362, 177] width 148 height 28
click at [394, 188] on input "text" at bounding box center [362, 177] width 148 height 28
type input "[PERSON_NAME]"
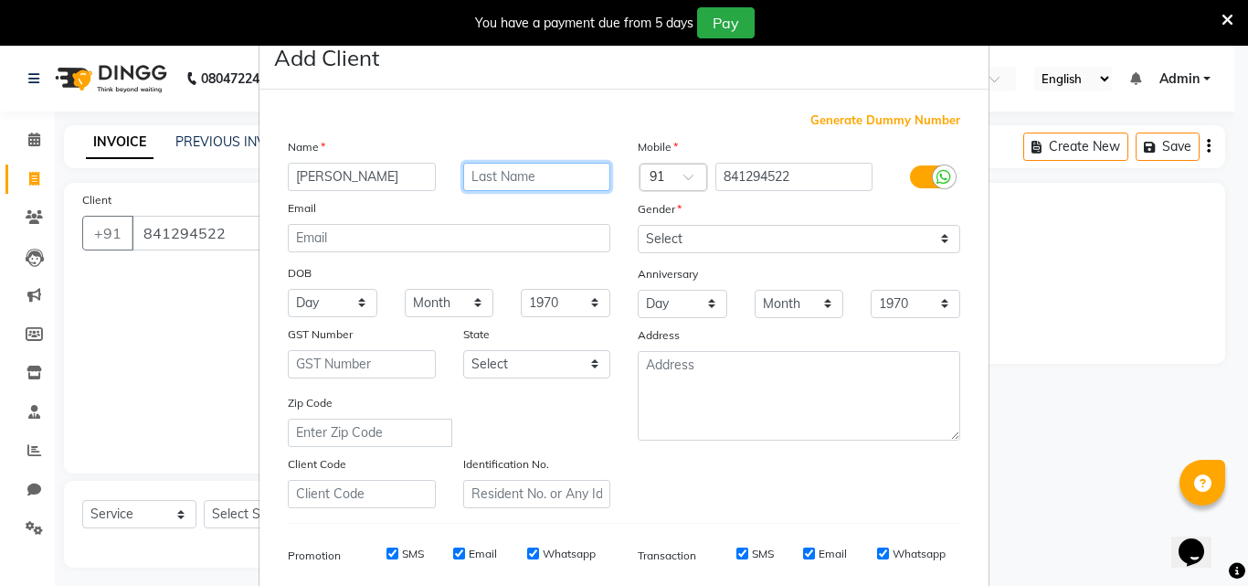
click at [515, 176] on input "text" at bounding box center [537, 177] width 148 height 28
type input "Clnt"
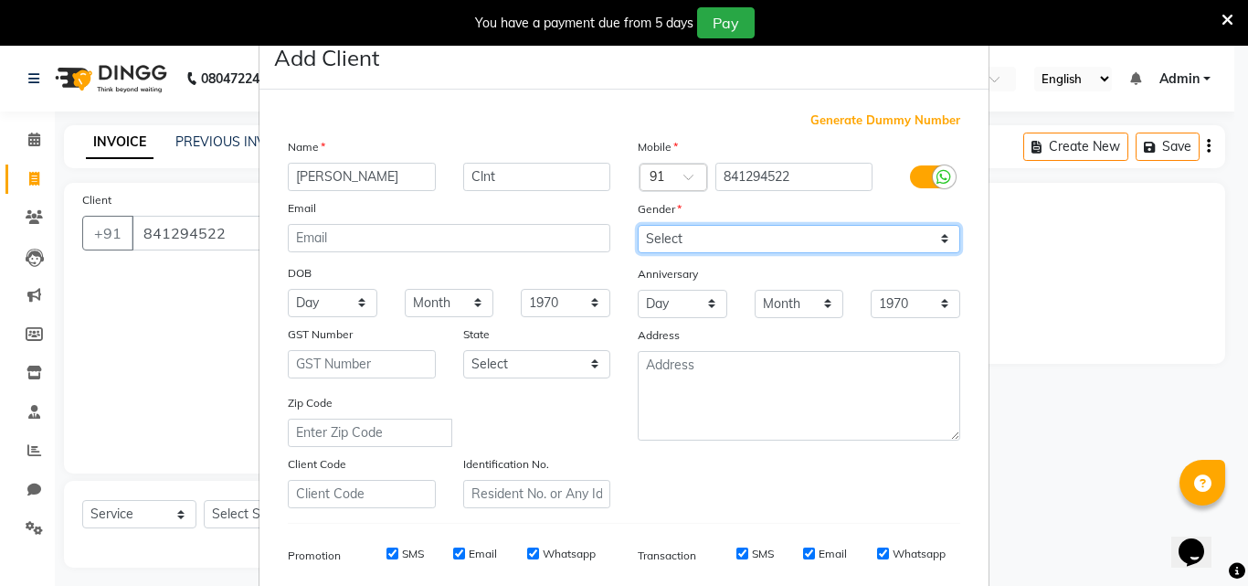
click at [818, 233] on select "Select [DEMOGRAPHIC_DATA] [DEMOGRAPHIC_DATA] Other Prefer Not To Say" at bounding box center [799, 239] width 322 height 28
select select "[DEMOGRAPHIC_DATA]"
click at [638, 225] on select "Select [DEMOGRAPHIC_DATA] [DEMOGRAPHIC_DATA] Other Prefer Not To Say" at bounding box center [799, 239] width 322 height 28
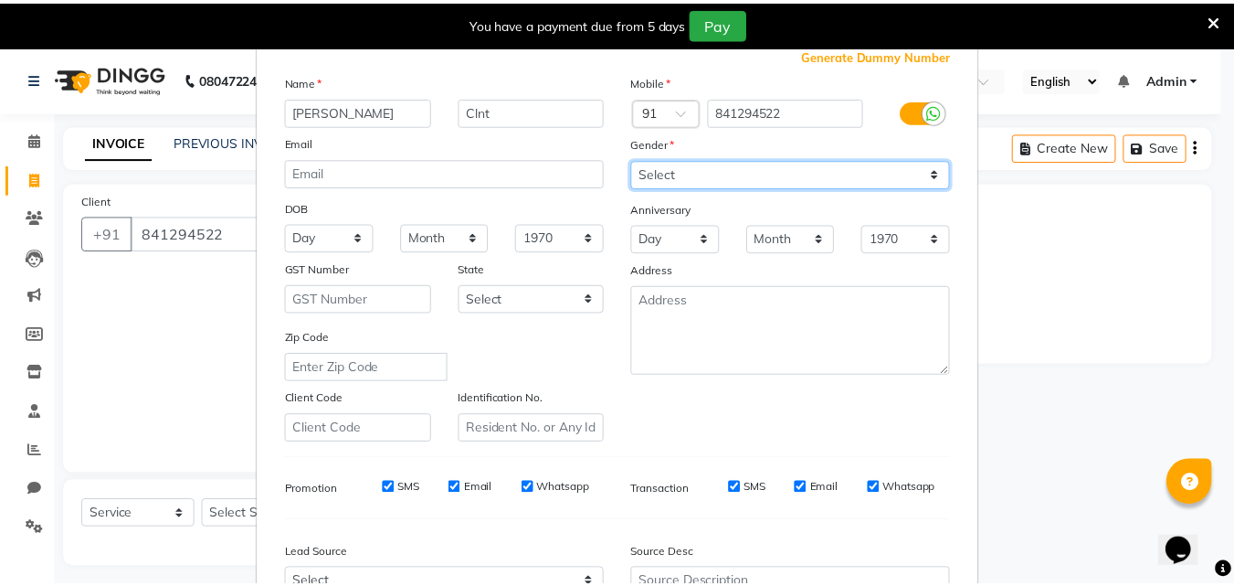
scroll to position [258, 0]
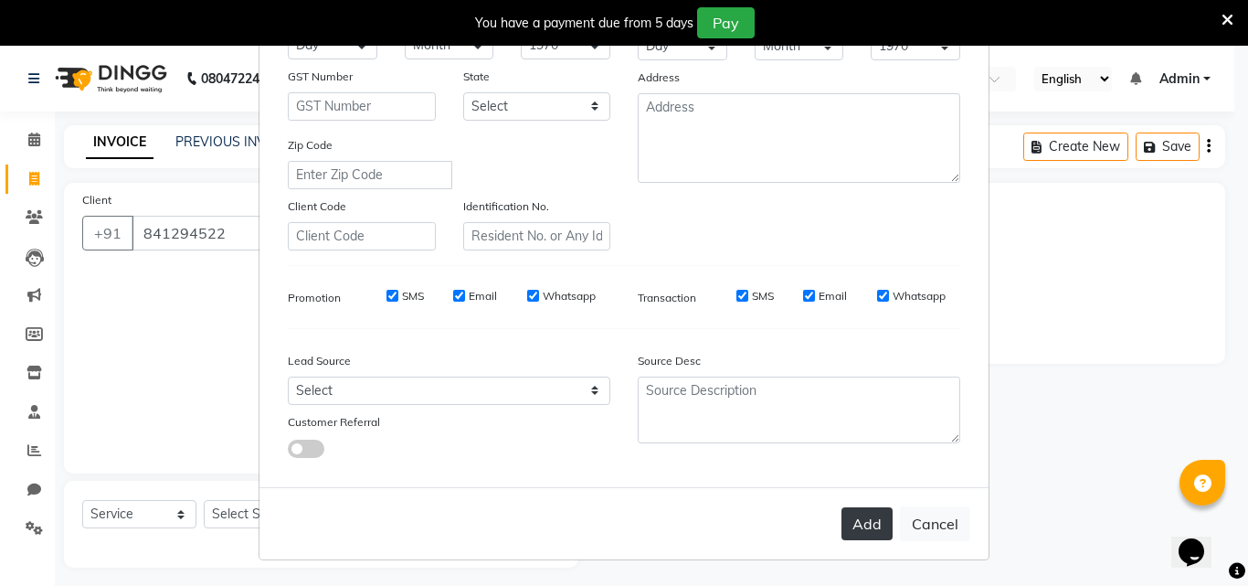
click at [849, 510] on button "Add" at bounding box center [866, 523] width 51 height 33
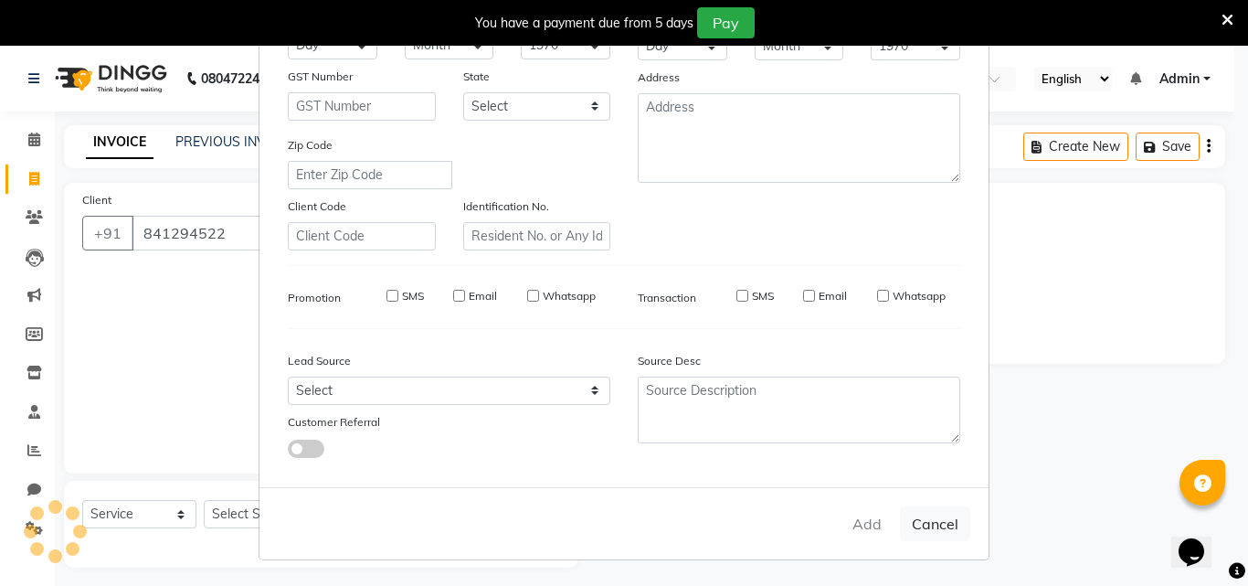
select select
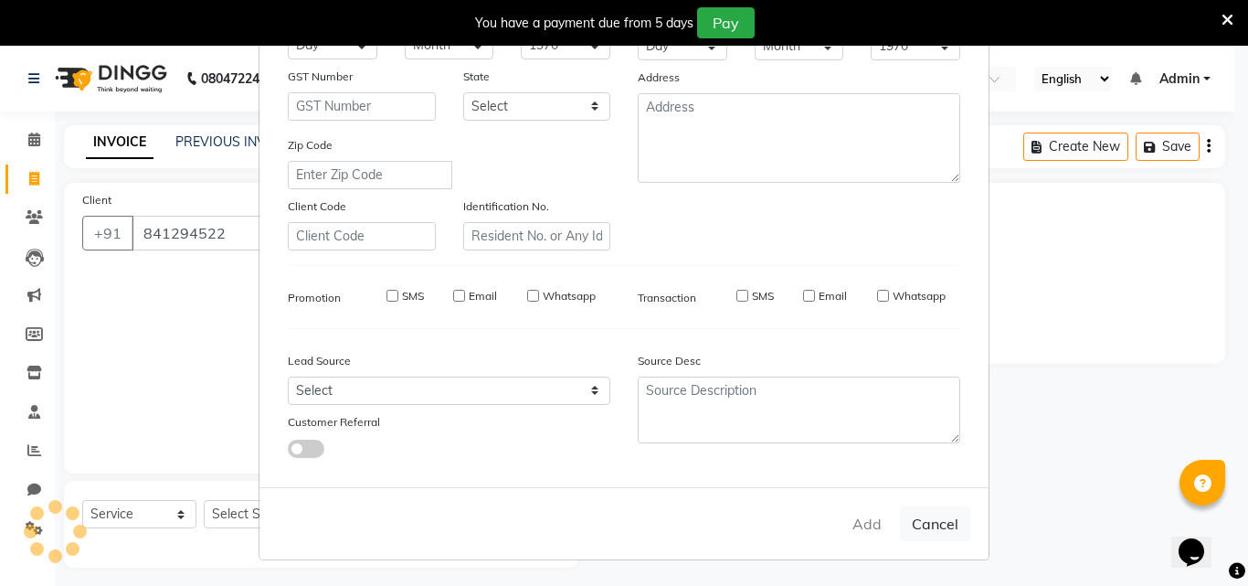
select select
checkbox input "false"
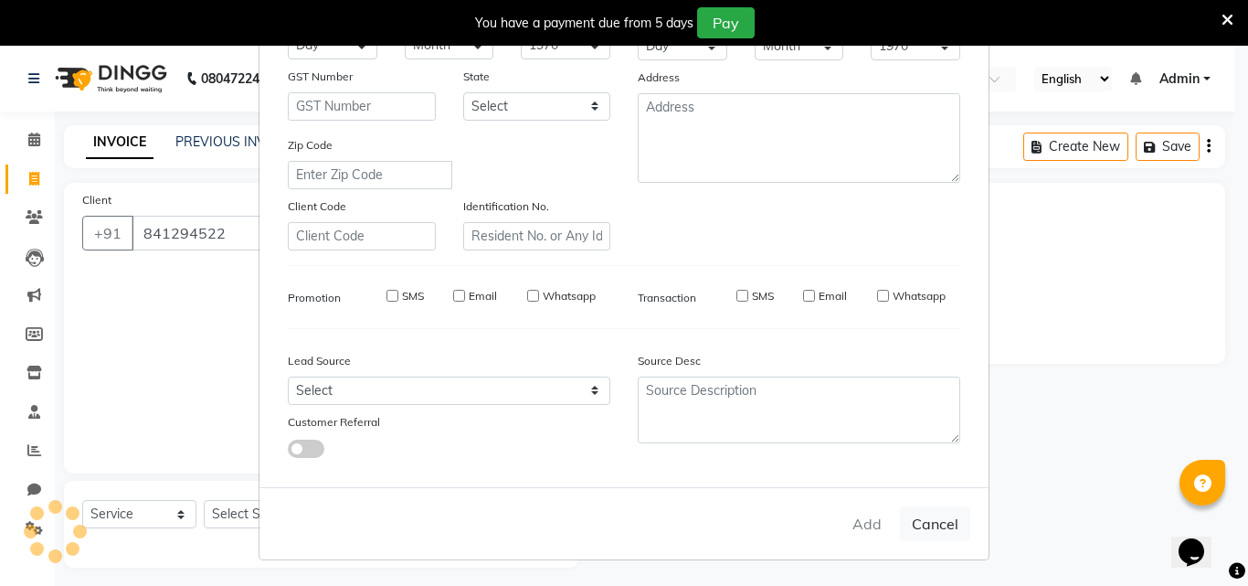
checkbox input "false"
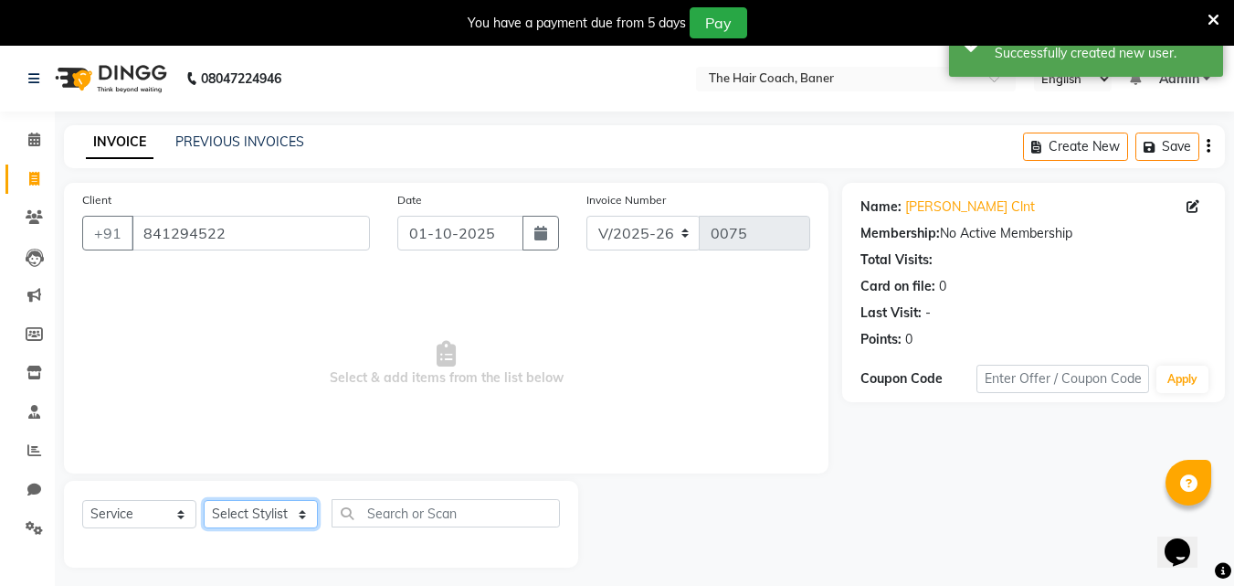
click at [282, 503] on select "Select Stylist [PERSON_NAME] [PERSON_NAME] Manager [PERSON_NAME] Sumit [PERSON_…" at bounding box center [261, 514] width 114 height 28
select select "90189"
click at [204, 500] on select "Select Stylist [PERSON_NAME] [PERSON_NAME] Manager [PERSON_NAME] Sumit [PERSON_…" at bounding box center [261, 514] width 114 height 28
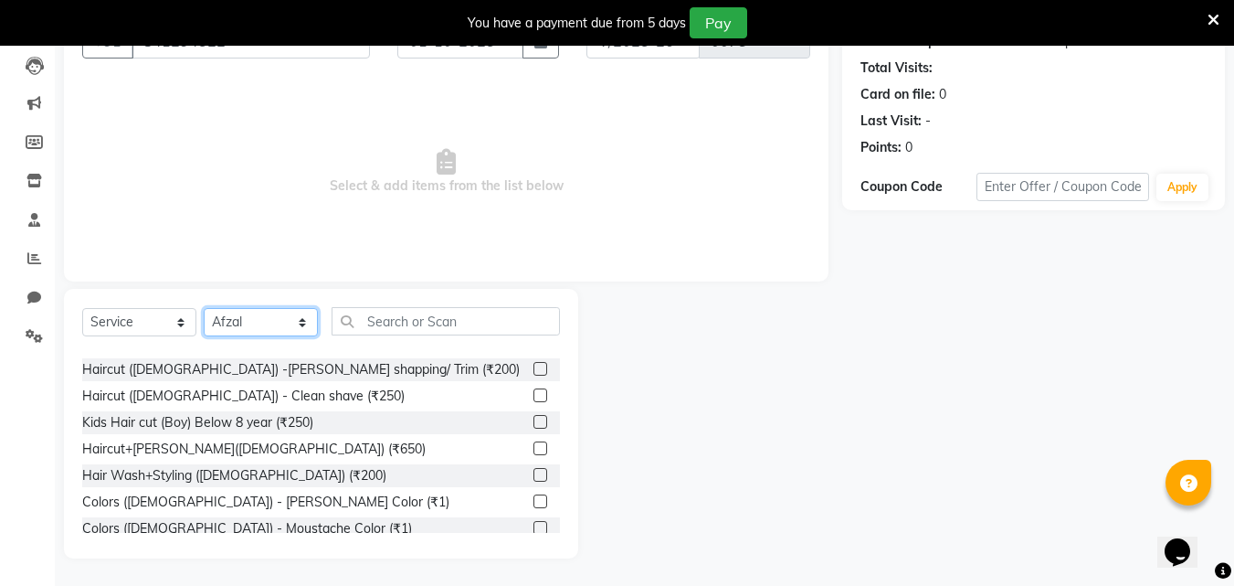
scroll to position [457, 0]
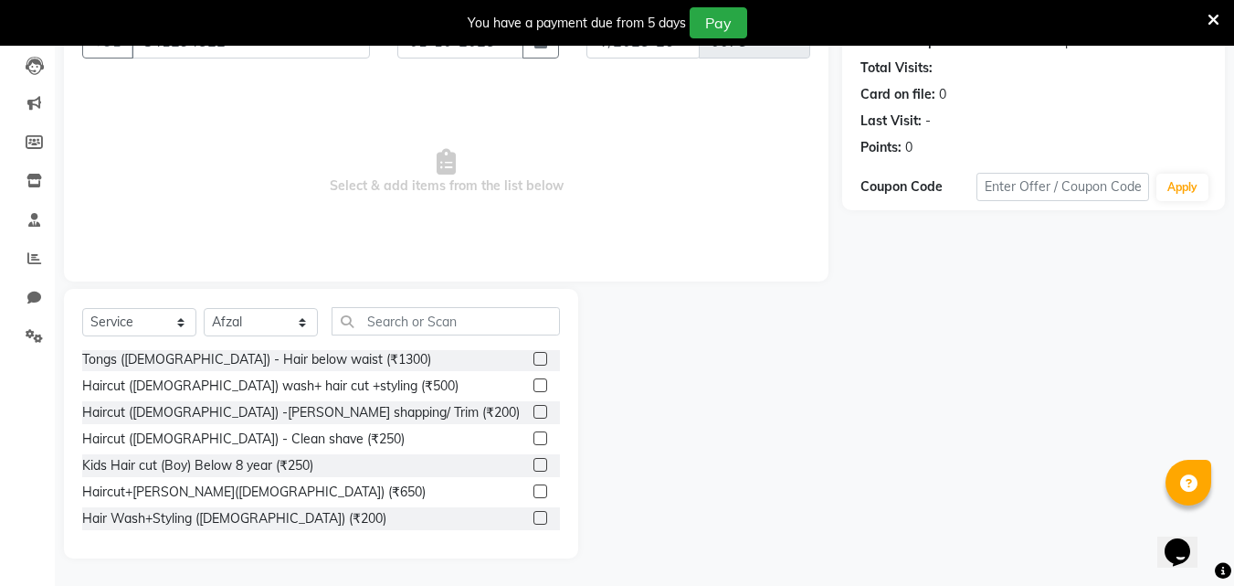
click at [533, 408] on label at bounding box center [540, 412] width 14 height 14
click at [533, 408] on input "checkbox" at bounding box center [539, 412] width 12 height 12
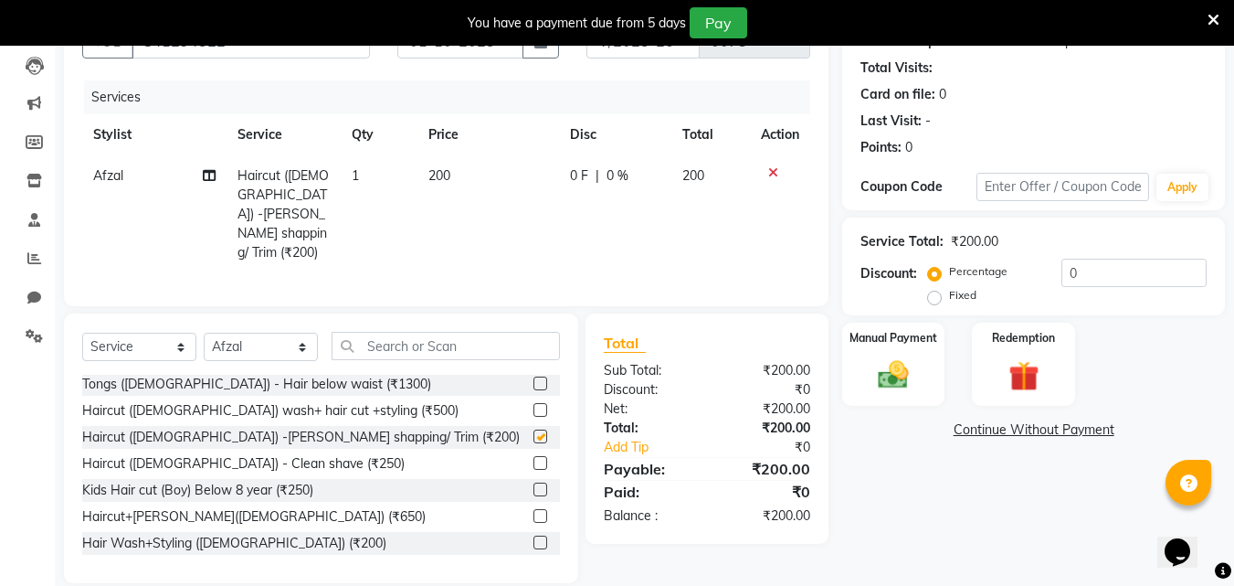
checkbox input "false"
click at [899, 371] on img at bounding box center [893, 374] width 51 height 37
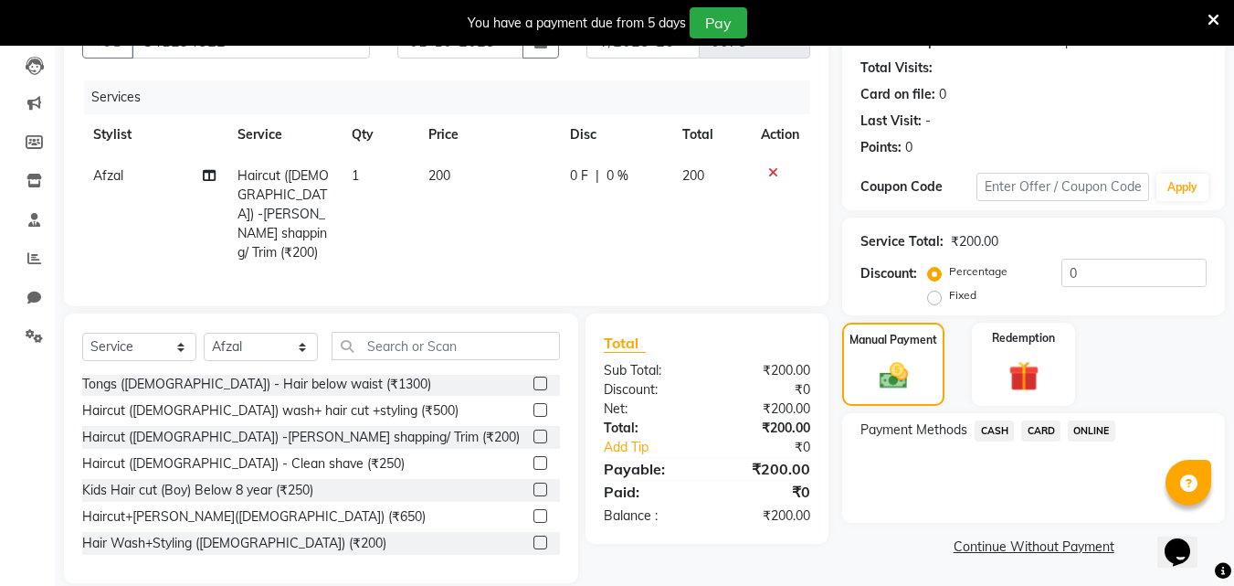
click at [1093, 429] on span "ONLINE" at bounding box center [1091, 430] width 47 height 21
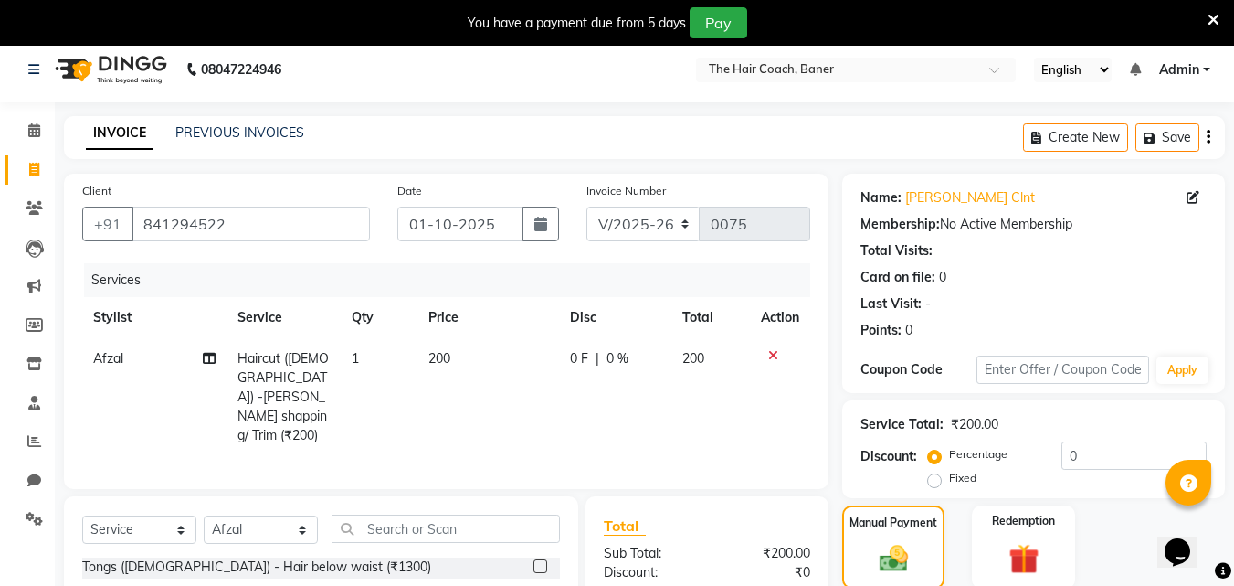
scroll to position [220, 0]
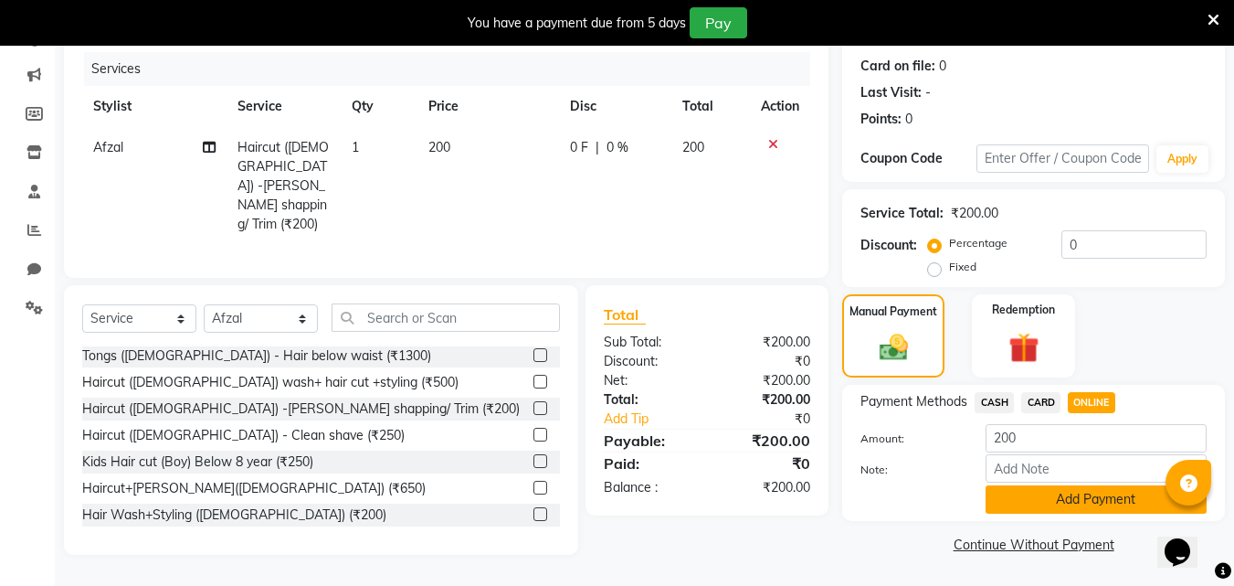
click at [1036, 491] on button "Add Payment" at bounding box center [1096, 499] width 221 height 28
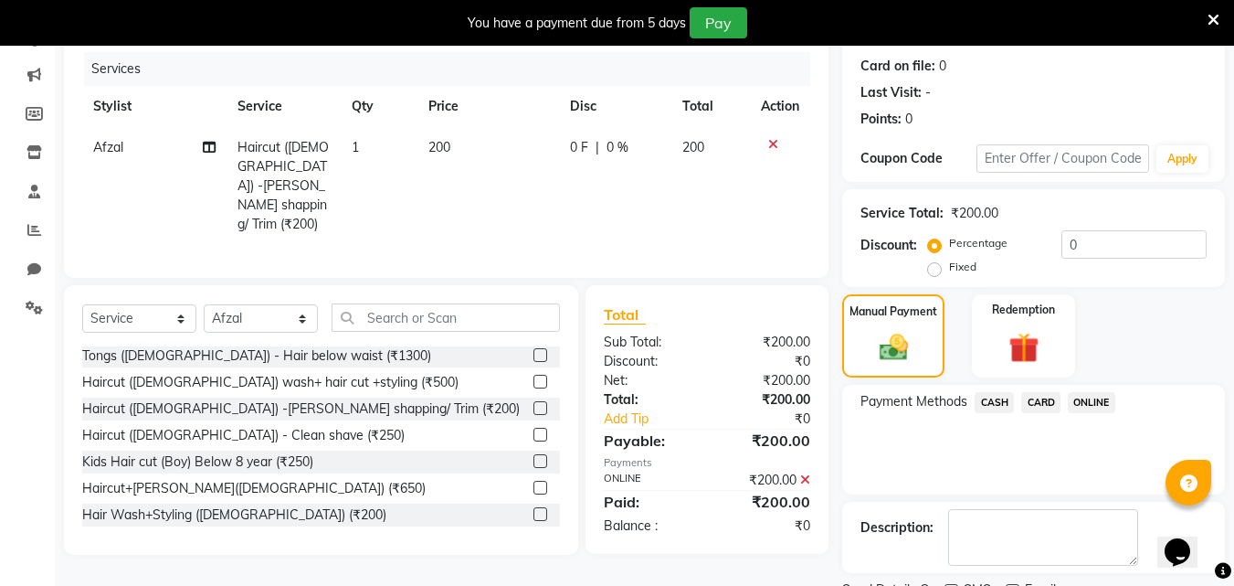
scroll to position [297, 0]
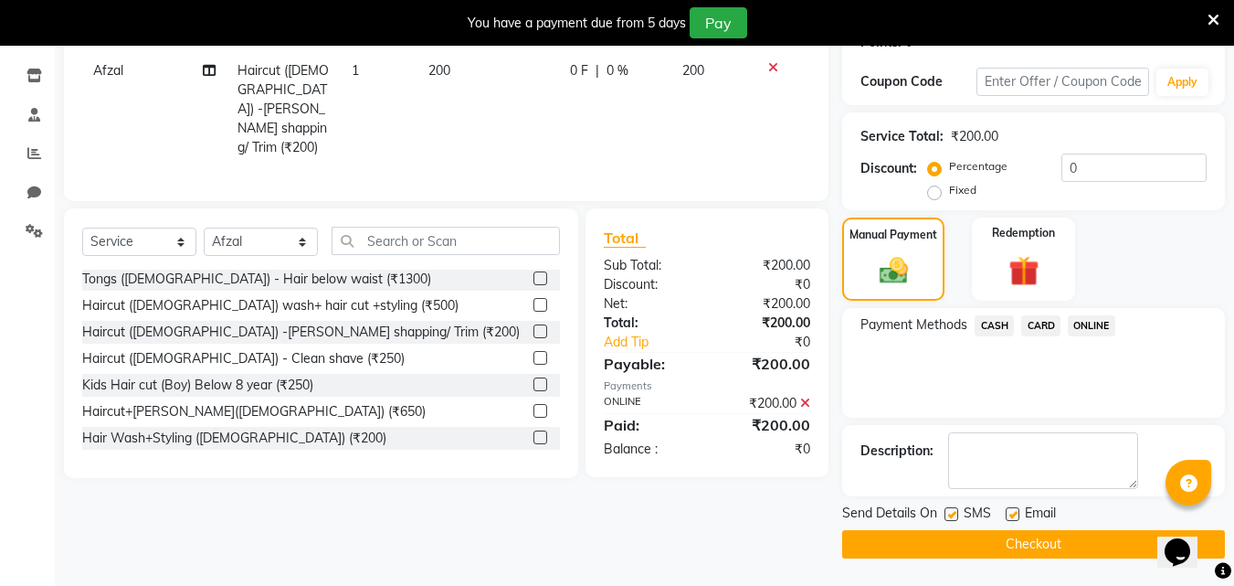
click at [1009, 546] on button "Checkout" at bounding box center [1033, 544] width 383 height 28
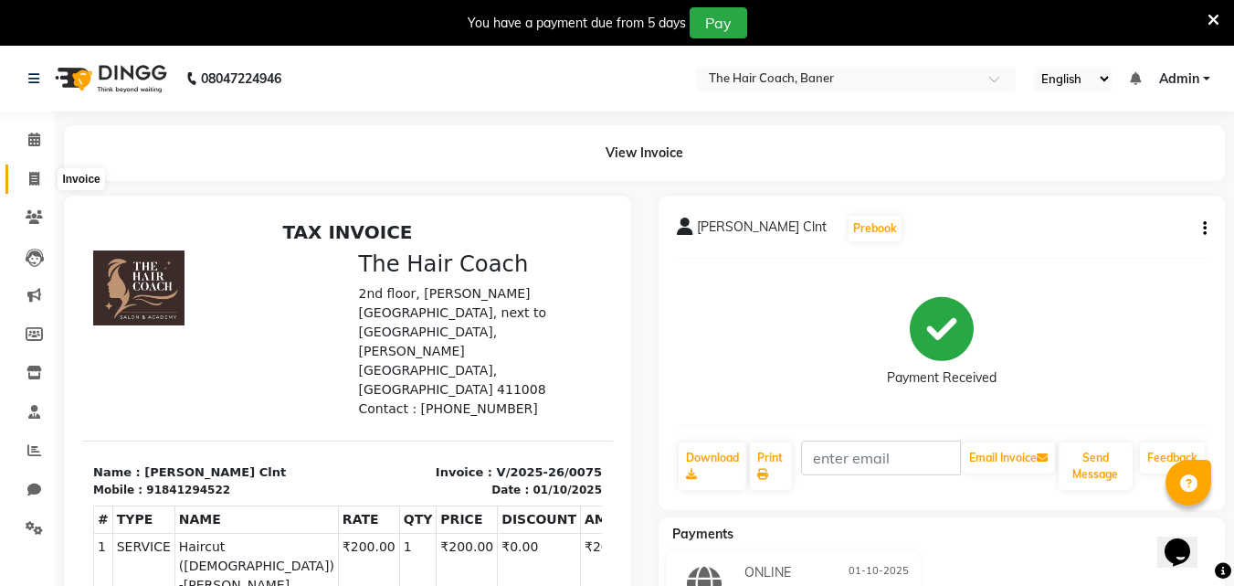
click at [31, 181] on icon at bounding box center [34, 179] width 10 height 14
select select "service"
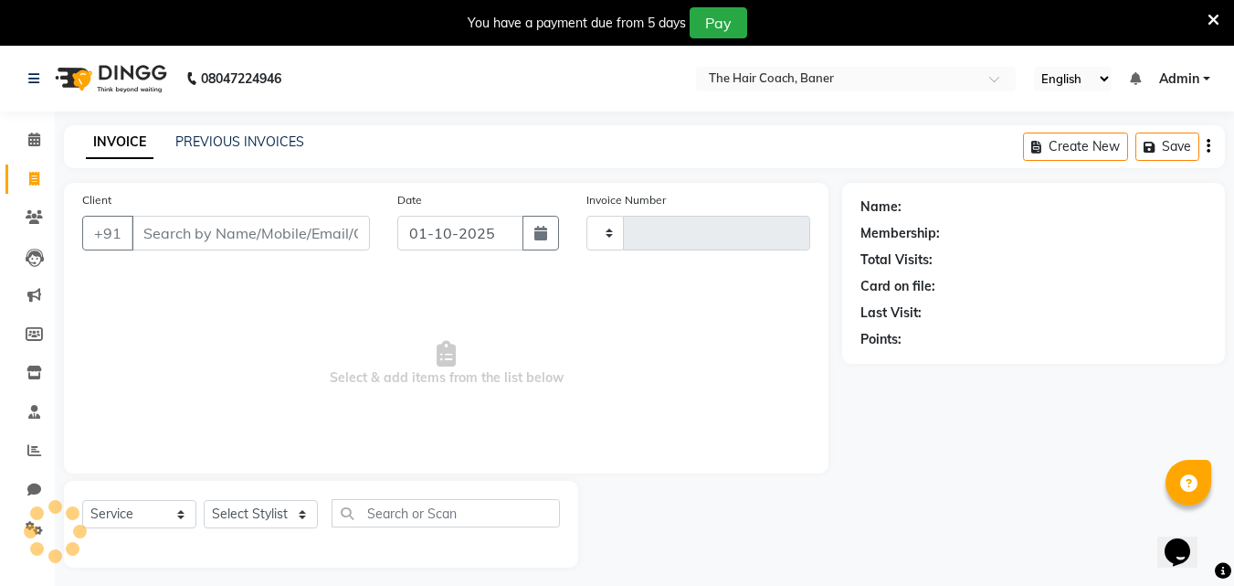
scroll to position [46, 0]
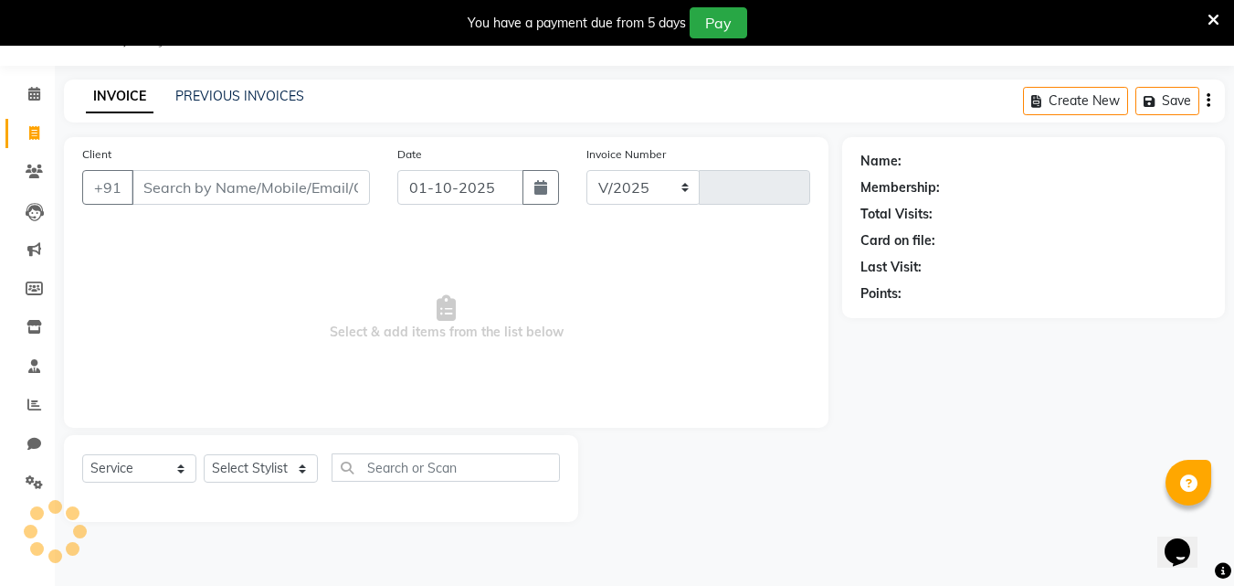
select select "8919"
type input "0076"
click at [35, 87] on icon at bounding box center [34, 94] width 12 height 14
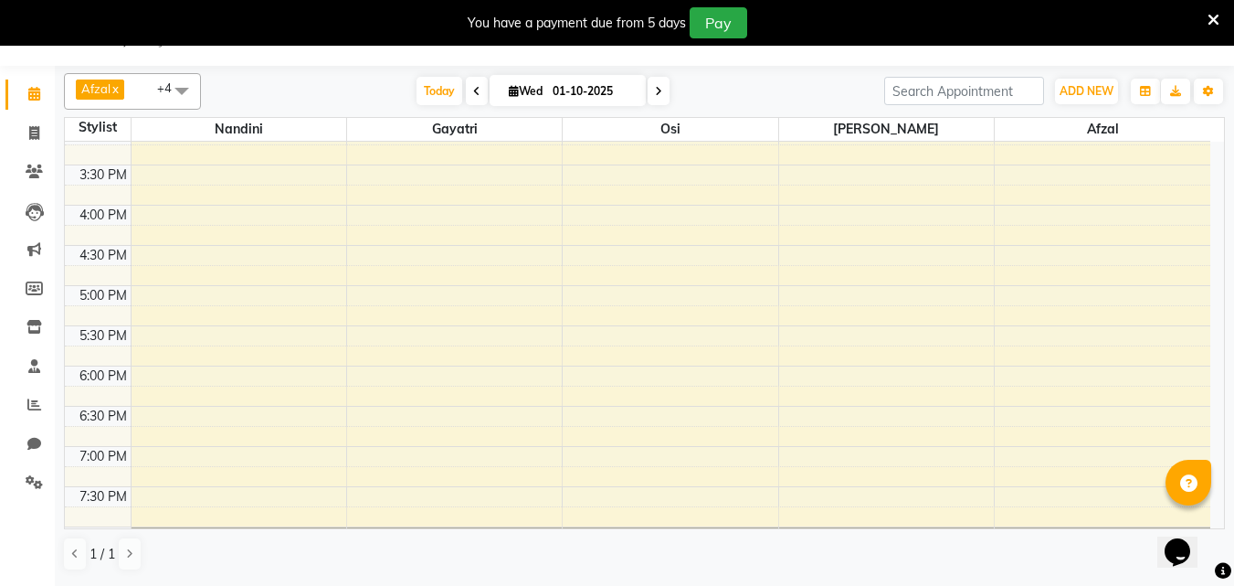
scroll to position [577, 0]
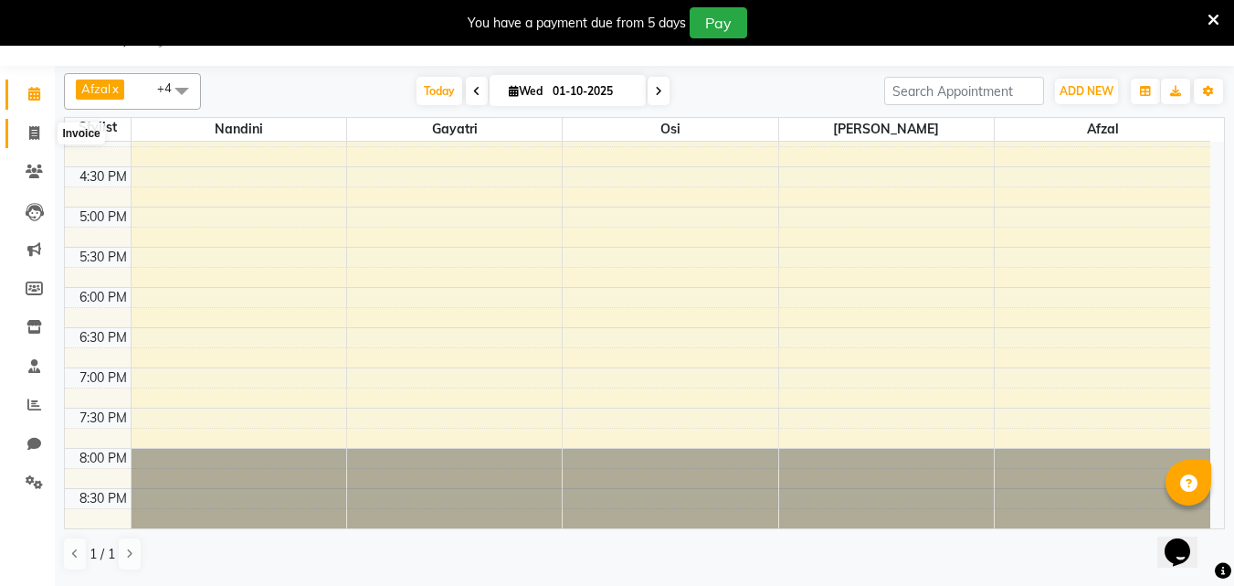
click at [26, 123] on span at bounding box center [34, 133] width 32 height 21
select select "service"
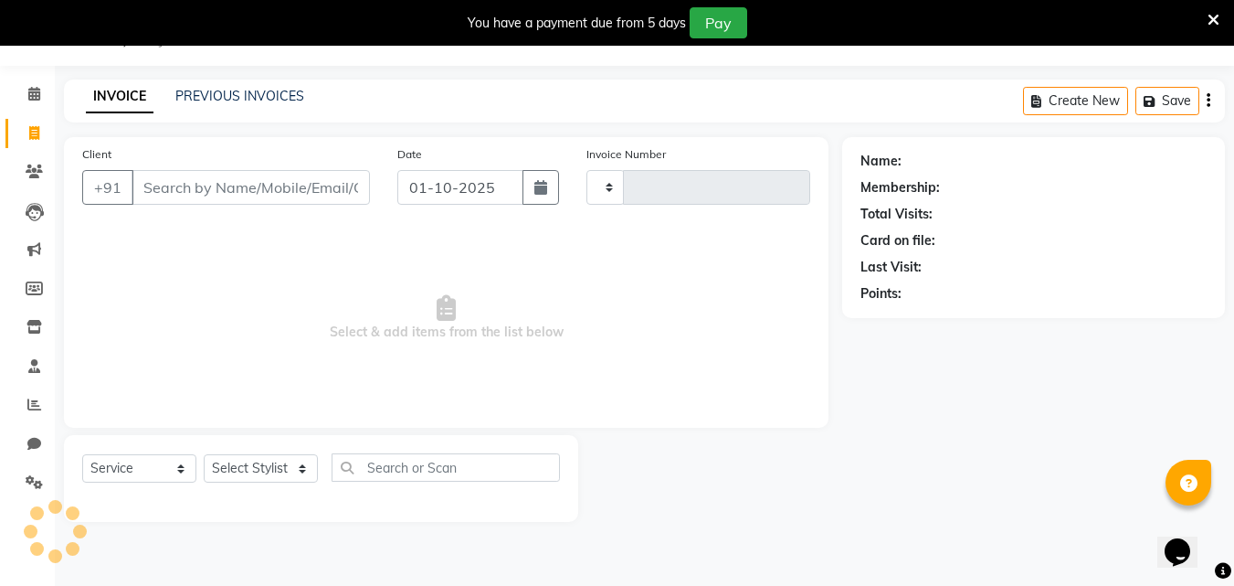
type input "0076"
select select "8919"
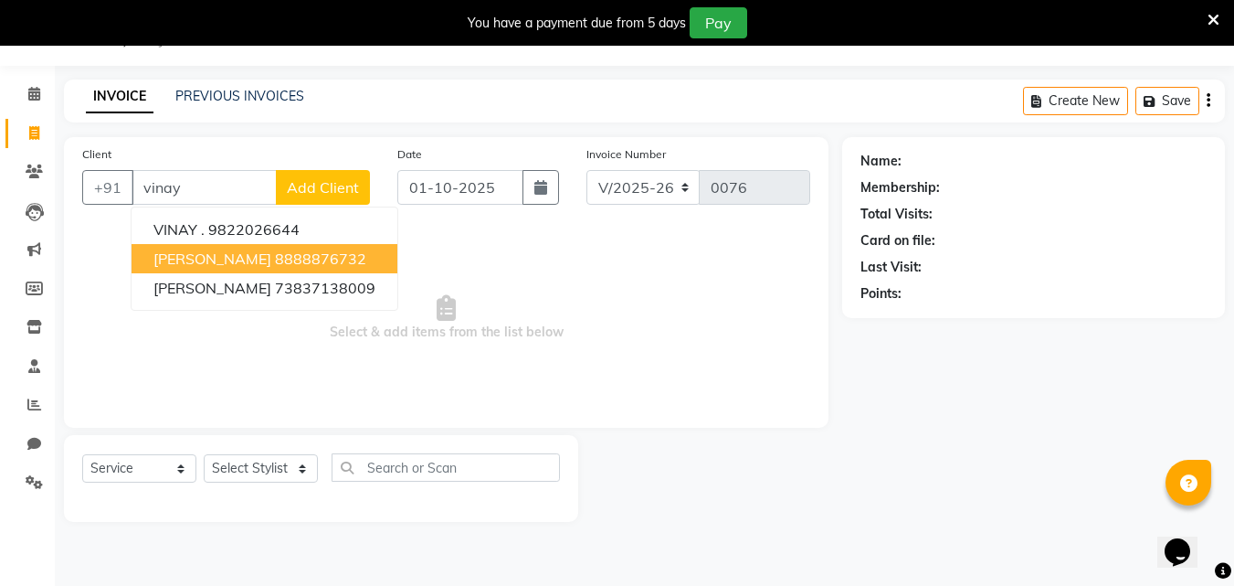
click at [294, 252] on ngb-highlight "8888876732" at bounding box center [320, 258] width 91 height 18
type input "8888876732"
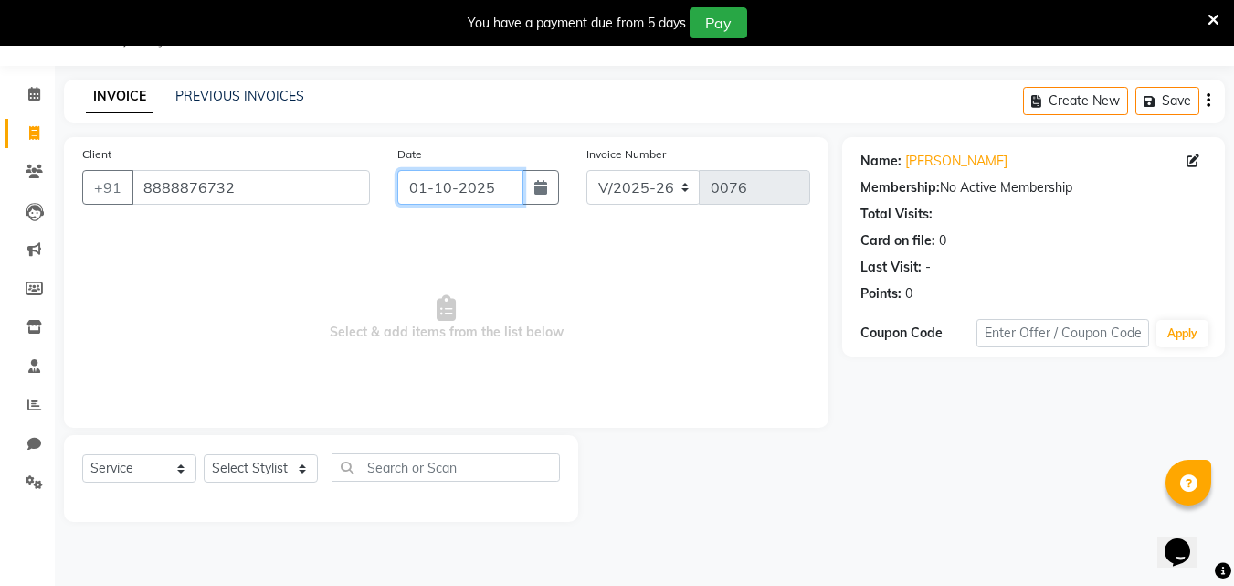
click at [446, 185] on input "01-10-2025" at bounding box center [460, 187] width 126 height 35
select select "10"
select select "2025"
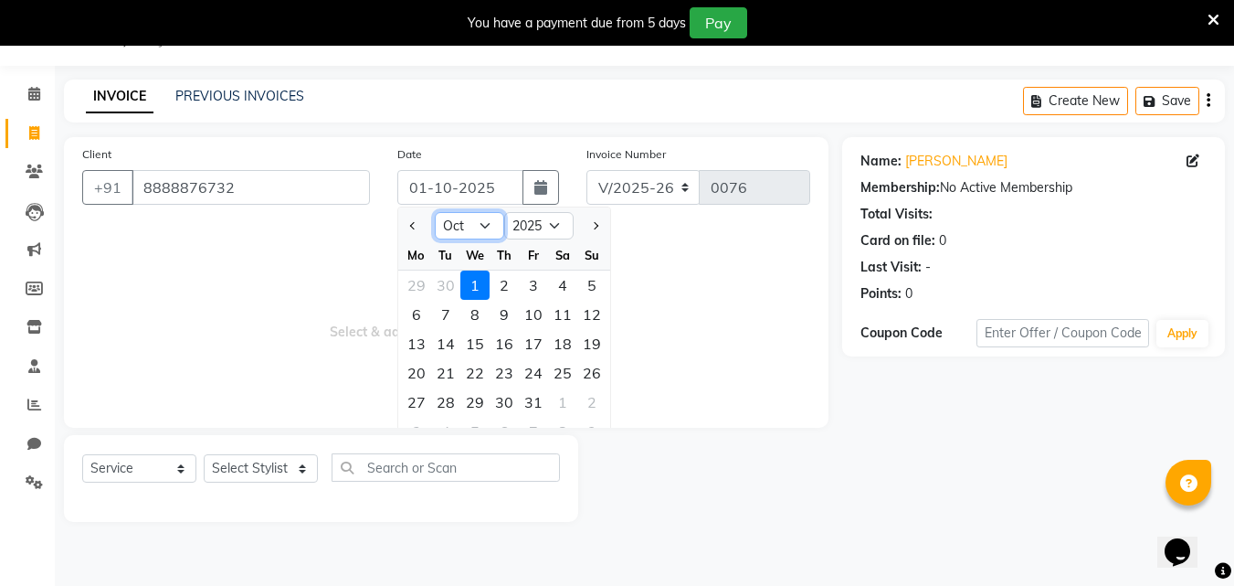
click at [488, 227] on select "Jan Feb Mar Apr May Jun [DATE] Aug Sep Oct Nov Dec" at bounding box center [469, 225] width 69 height 27
select select "9"
click at [435, 212] on select "Jan Feb Mar Apr May Jun [DATE] Aug Sep Oct Nov Dec" at bounding box center [469, 225] width 69 height 27
click at [438, 395] on div "30" at bounding box center [445, 401] width 29 height 29
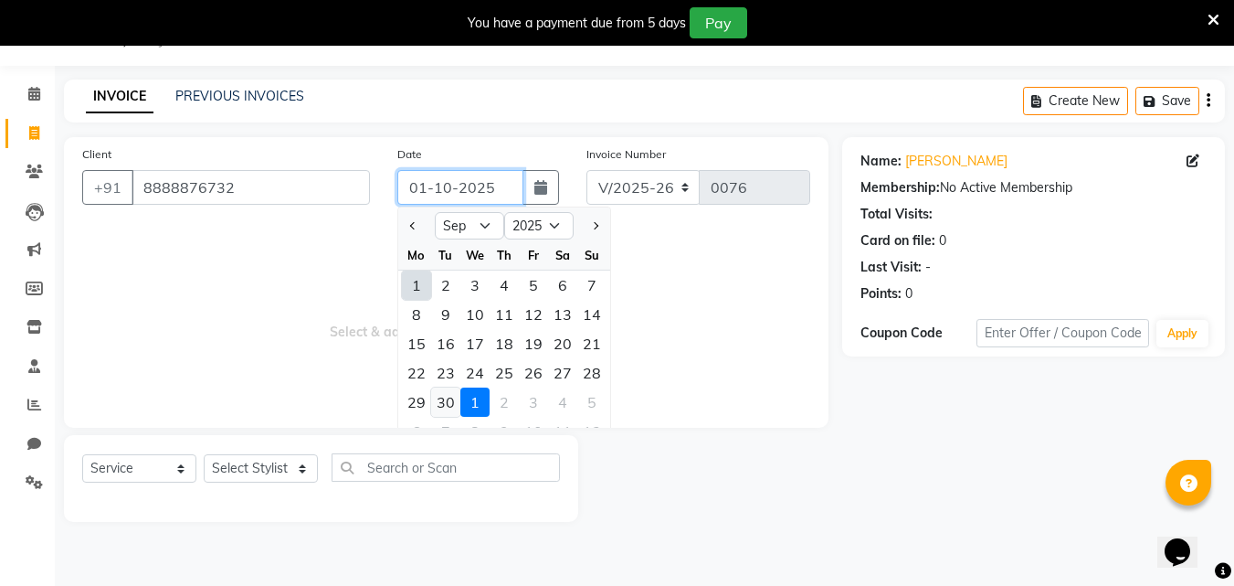
type input "30-09-2025"
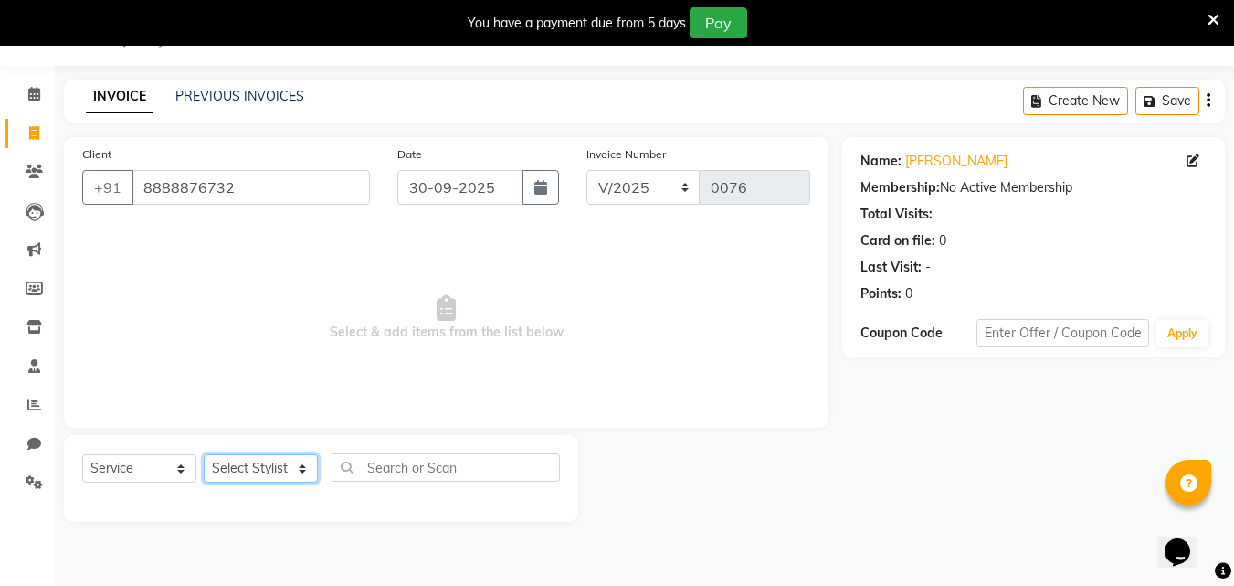
click at [251, 474] on select "Select Stylist [PERSON_NAME] [PERSON_NAME] Manager [PERSON_NAME] Sumit [PERSON_…" at bounding box center [261, 468] width 114 height 28
select select "90188"
click at [204, 454] on select "Select Stylist [PERSON_NAME] [PERSON_NAME] Manager [PERSON_NAME] Sumit [PERSON_…" at bounding box center [261, 468] width 114 height 28
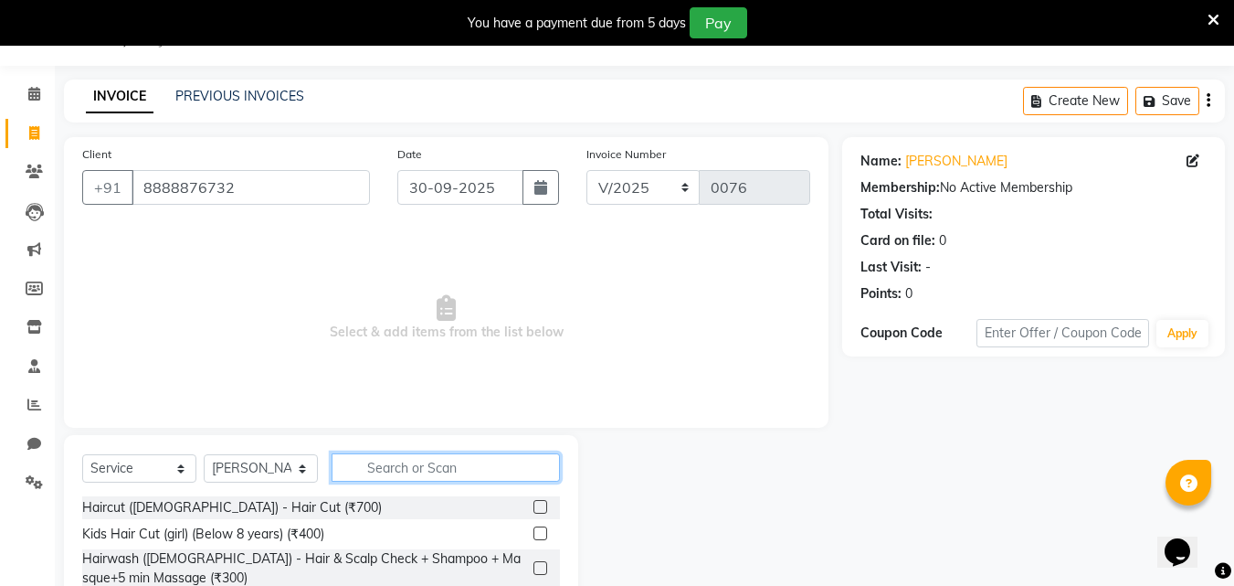
click at [363, 468] on input "text" at bounding box center [446, 467] width 228 height 28
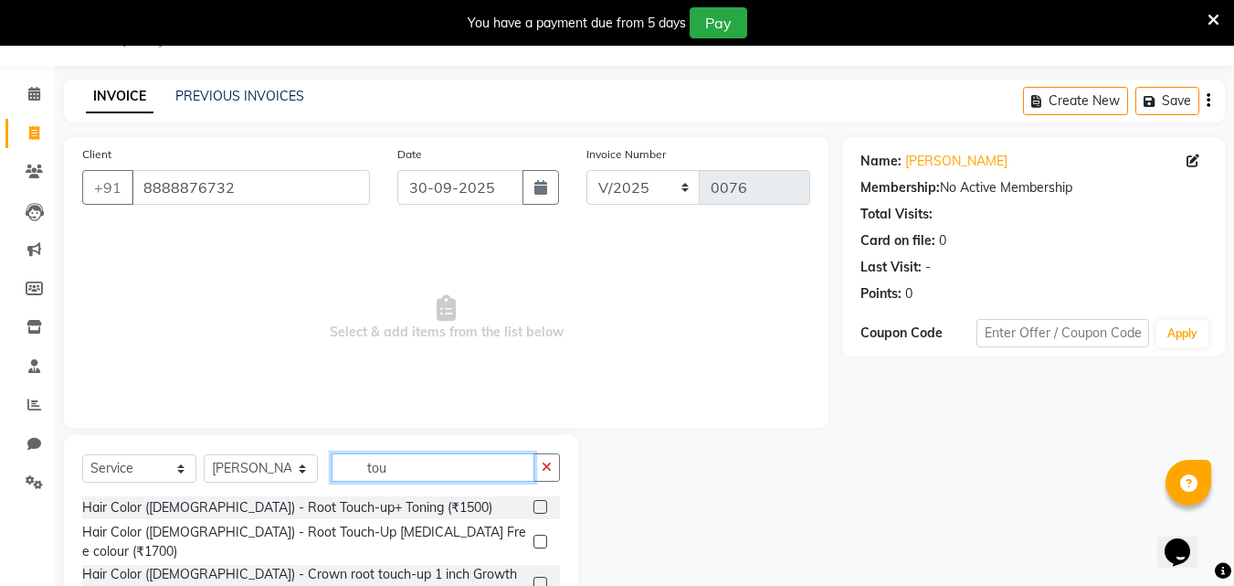
type input "tou"
click at [481, 510] on div "Hair Color ([DEMOGRAPHIC_DATA]) - Root Touch-up+ Toning (₹1500)" at bounding box center [321, 507] width 478 height 23
click at [541, 503] on label at bounding box center [540, 507] width 14 height 14
click at [541, 503] on input "checkbox" at bounding box center [539, 507] width 12 height 12
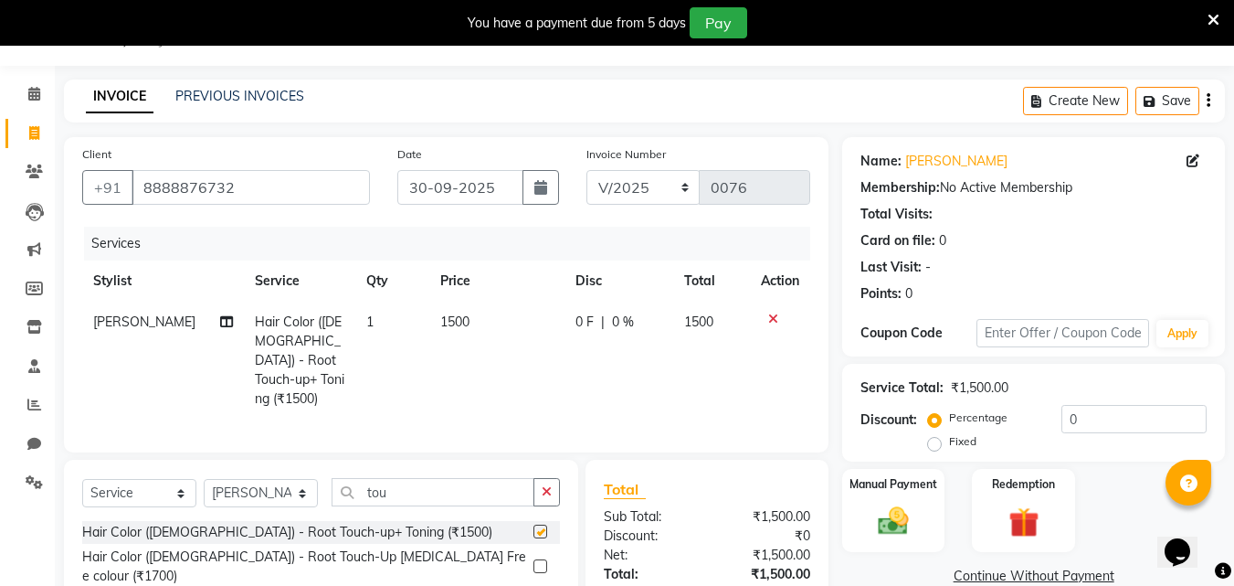
checkbox input "false"
click at [548, 485] on icon "button" at bounding box center [547, 491] width 10 height 13
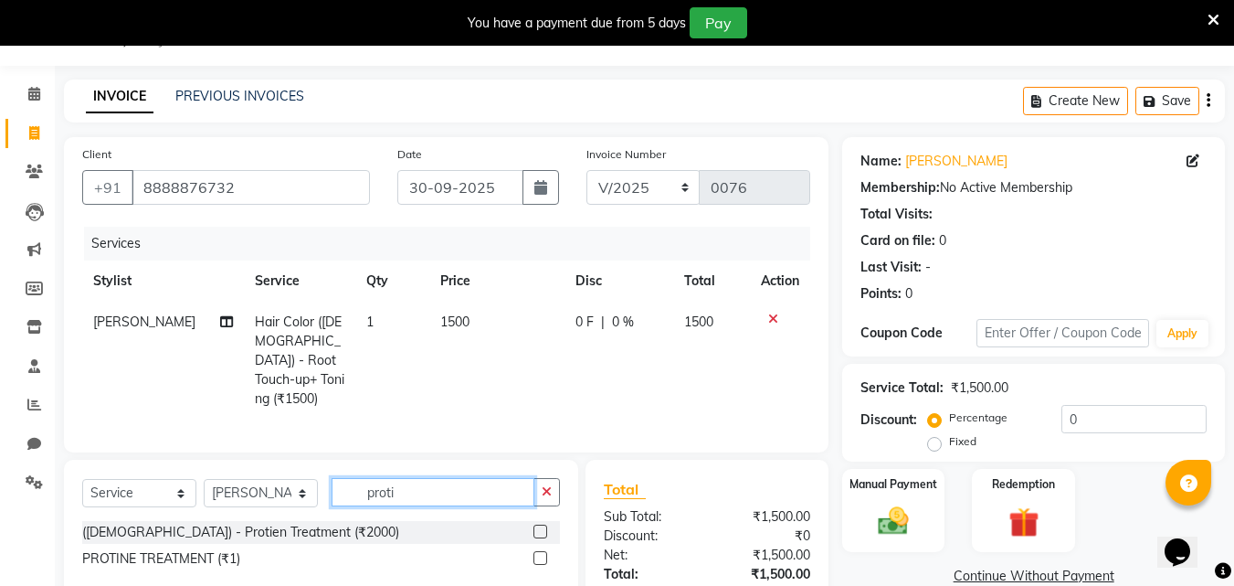
type input "proti"
click at [535, 554] on label at bounding box center [540, 558] width 14 height 14
click at [535, 554] on input "checkbox" at bounding box center [539, 559] width 12 height 12
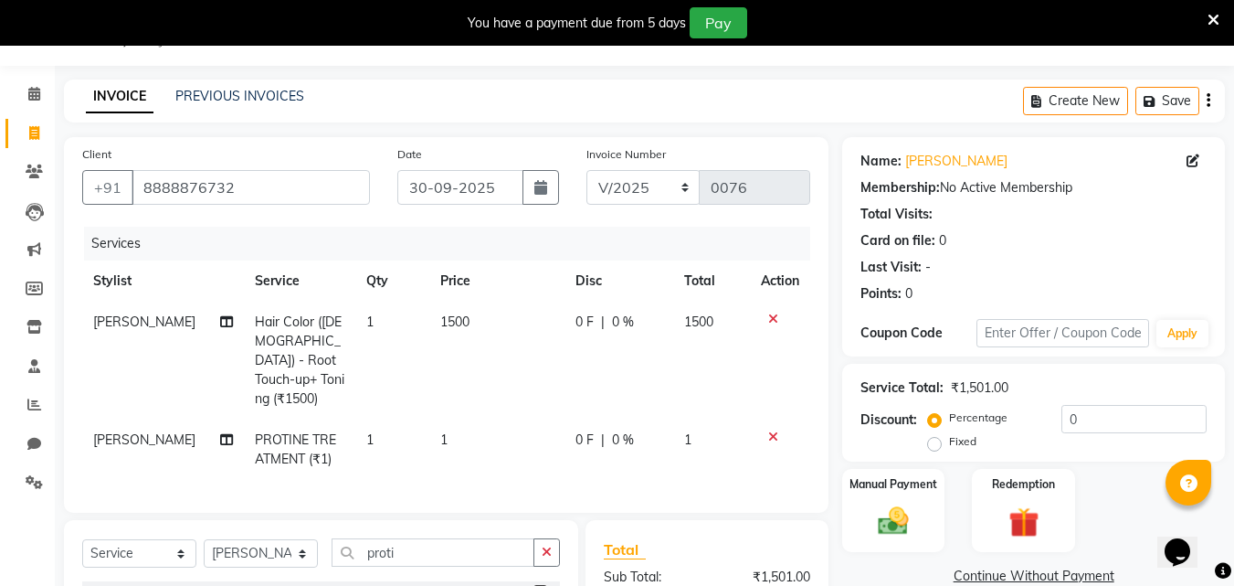
checkbox input "false"
click at [429, 419] on td "1" at bounding box center [496, 449] width 135 height 60
select select "90188"
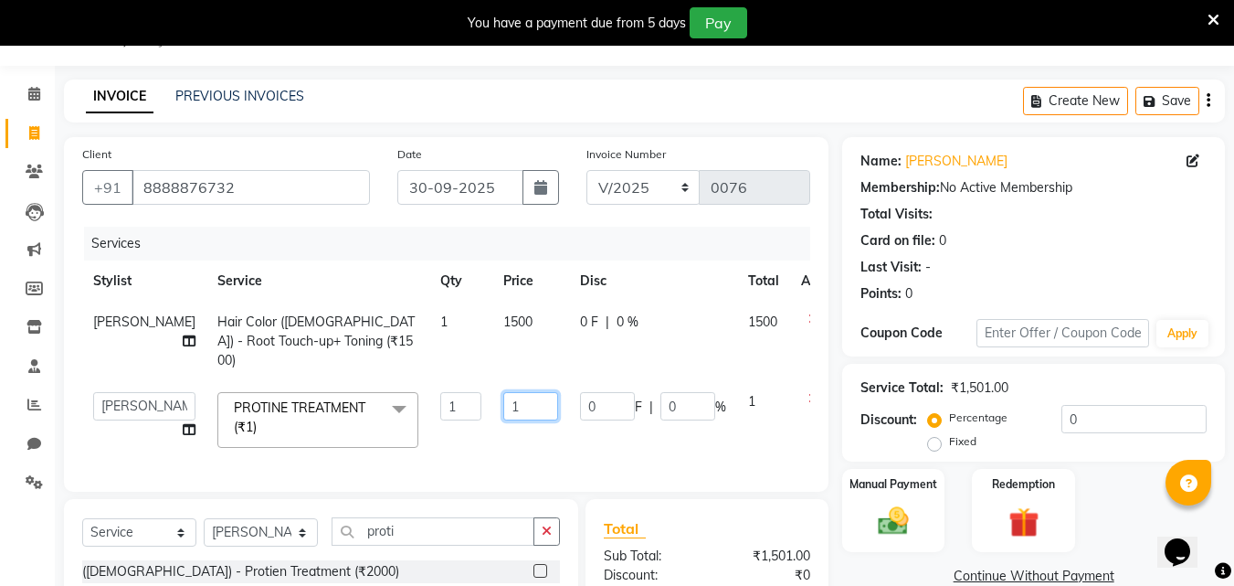
click at [503, 392] on input "1" at bounding box center [530, 406] width 55 height 28
type input "6500"
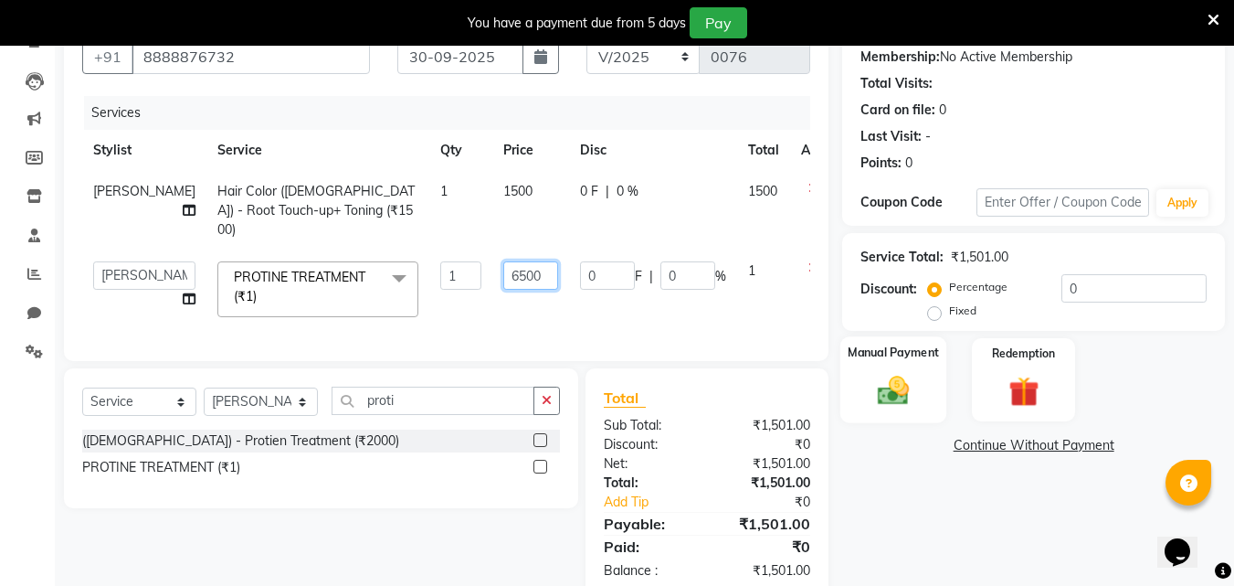
scroll to position [211, 0]
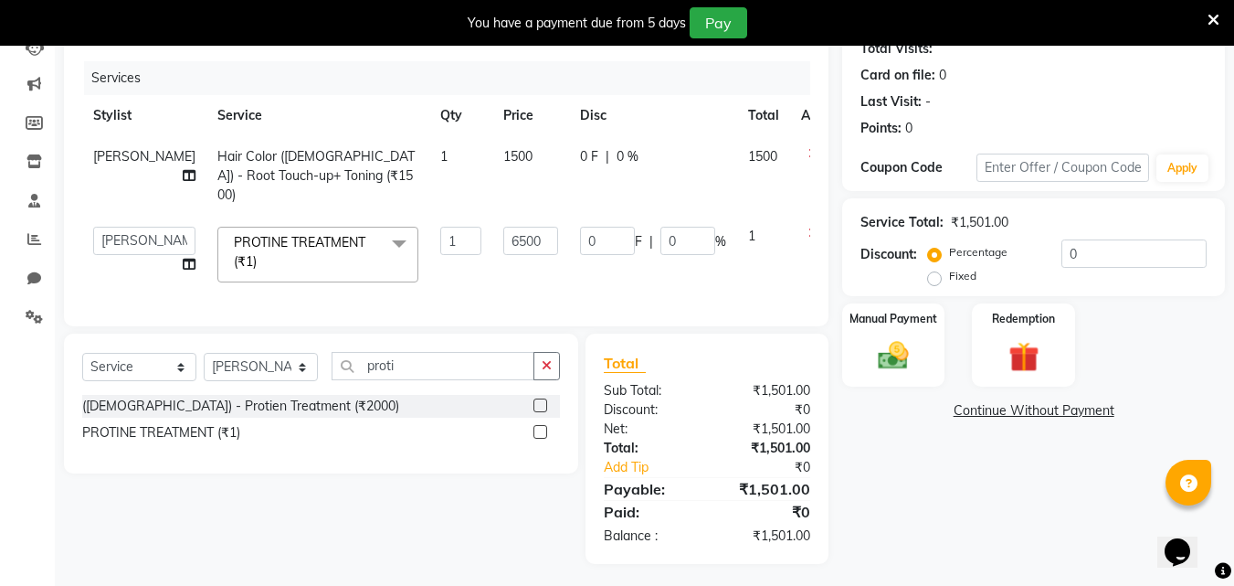
click at [917, 456] on div "Name: [PERSON_NAME] Membership: No Active Membership Total Visits: Card on file…" at bounding box center [1040, 268] width 396 height 592
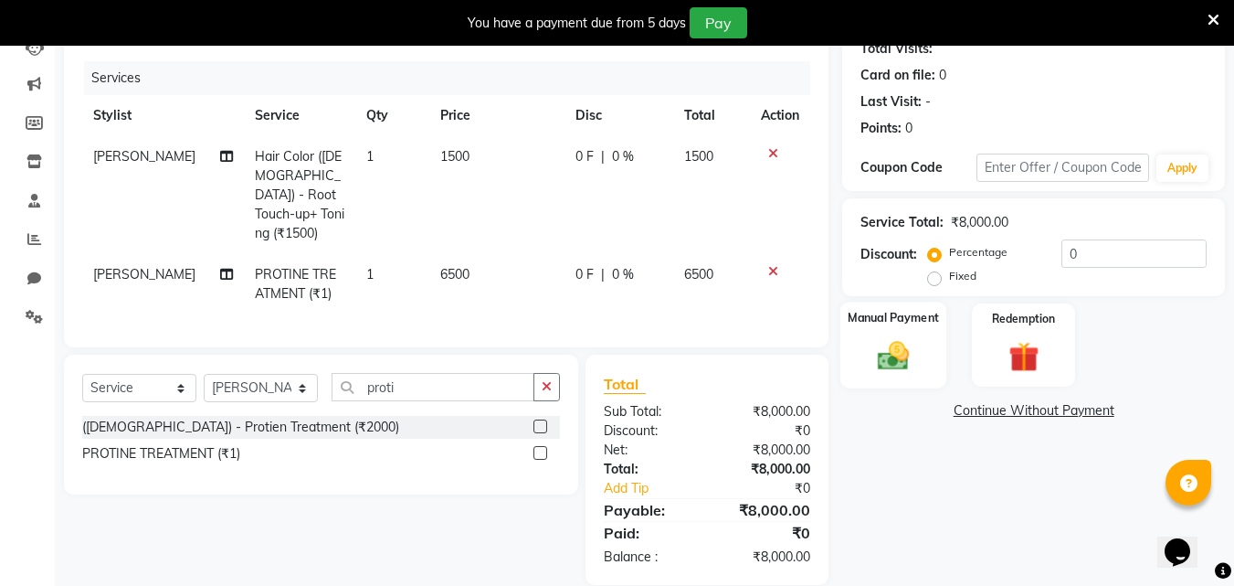
click at [889, 362] on img at bounding box center [893, 355] width 51 height 37
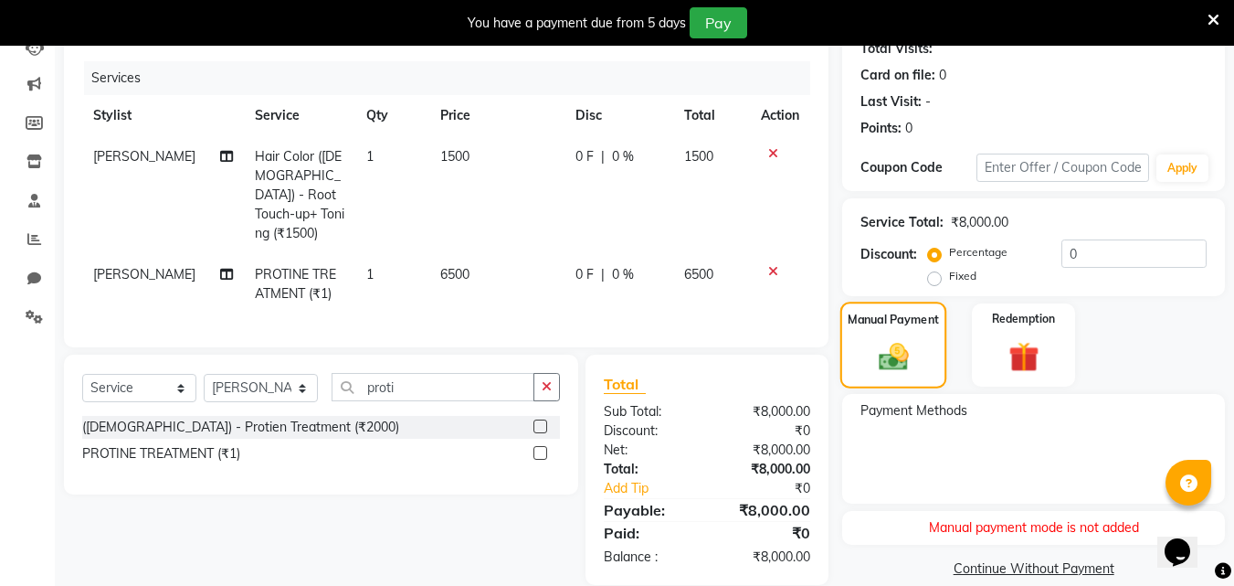
drag, startPoint x: 844, startPoint y: 319, endPoint x: 900, endPoint y: 330, distance: 56.8
click at [849, 322] on div "Manual Payment" at bounding box center [893, 344] width 107 height 87
click at [1092, 531] on div "Manual payment mode is not added" at bounding box center [1033, 528] width 383 height 34
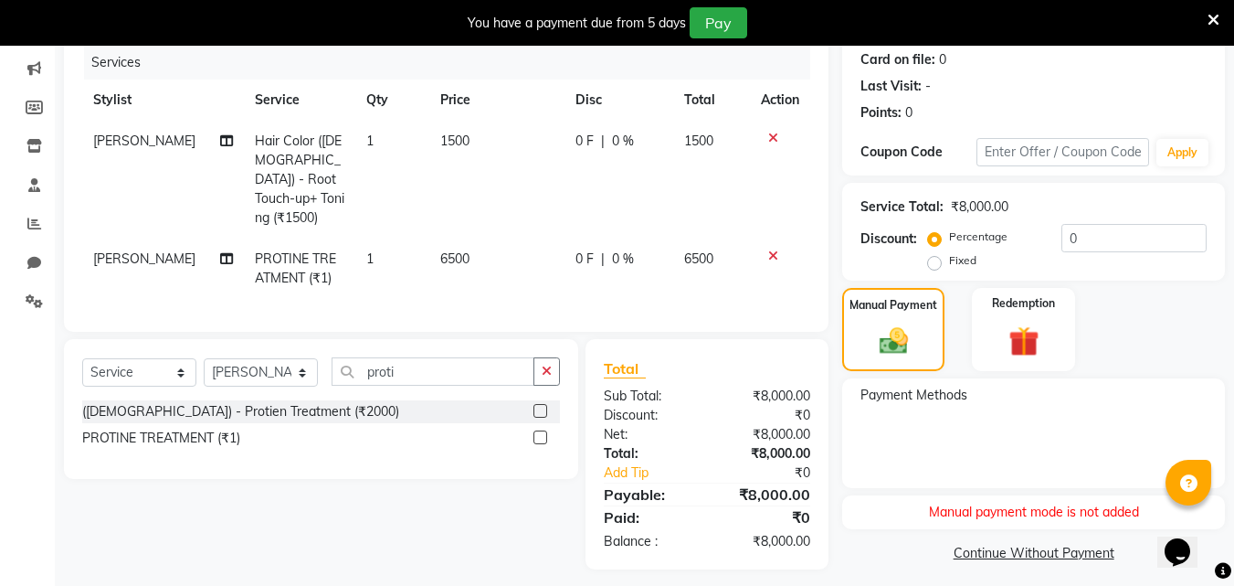
scroll to position [235, 0]
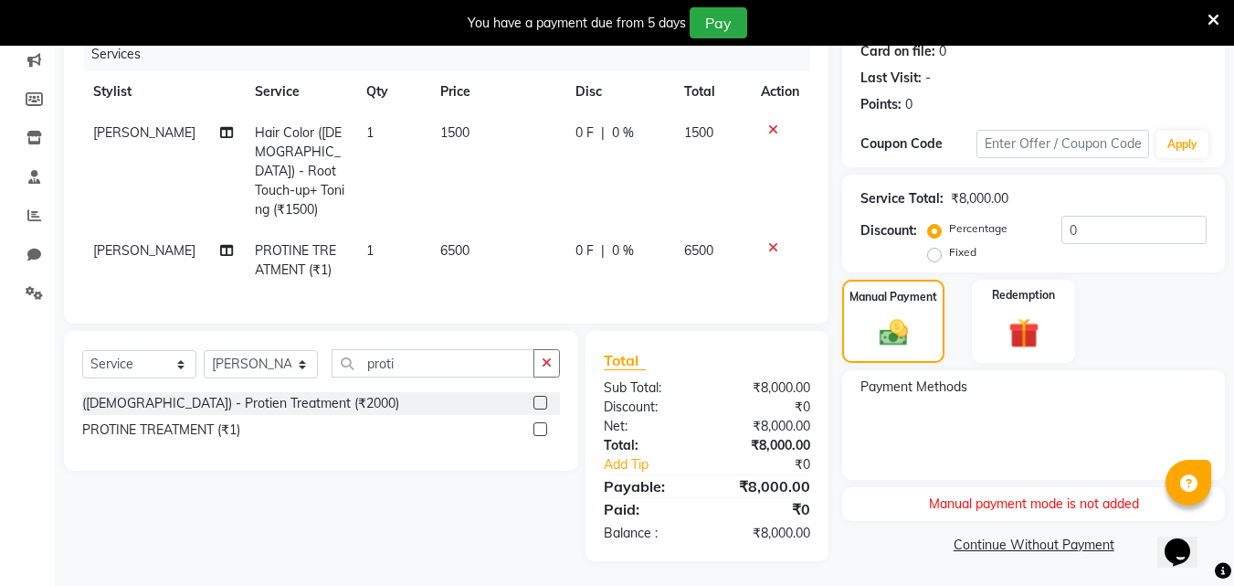
click at [1000, 499] on div "Manual payment mode is not added" at bounding box center [1033, 504] width 383 height 34
click at [1019, 546] on link "Continue Without Payment" at bounding box center [1033, 544] width 375 height 19
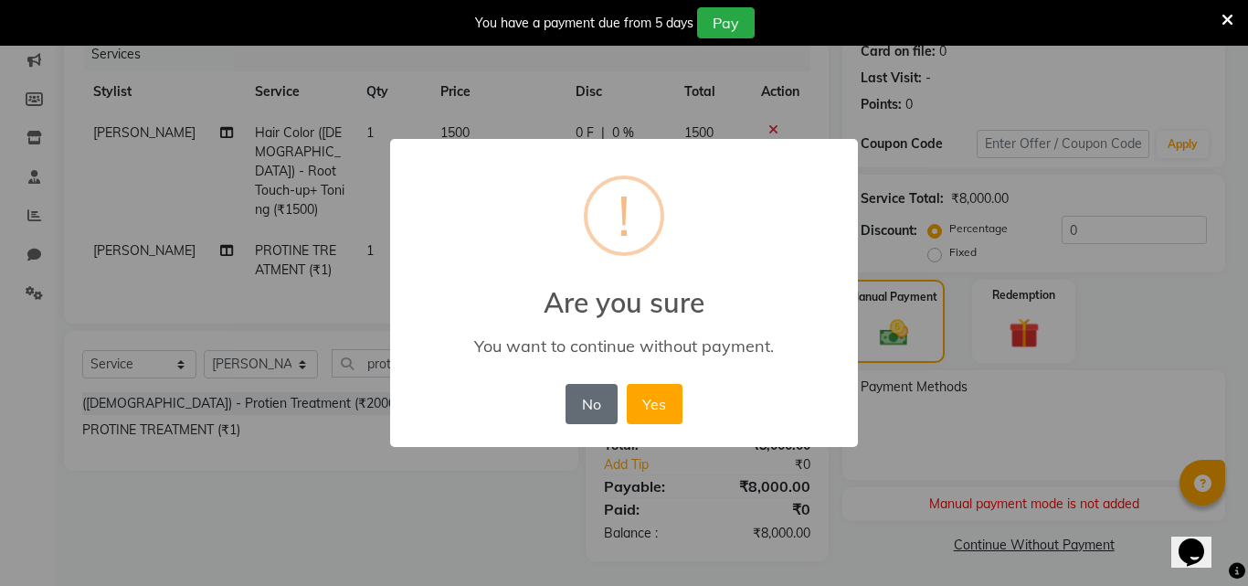
click at [572, 406] on button "No" at bounding box center [590, 404] width 51 height 40
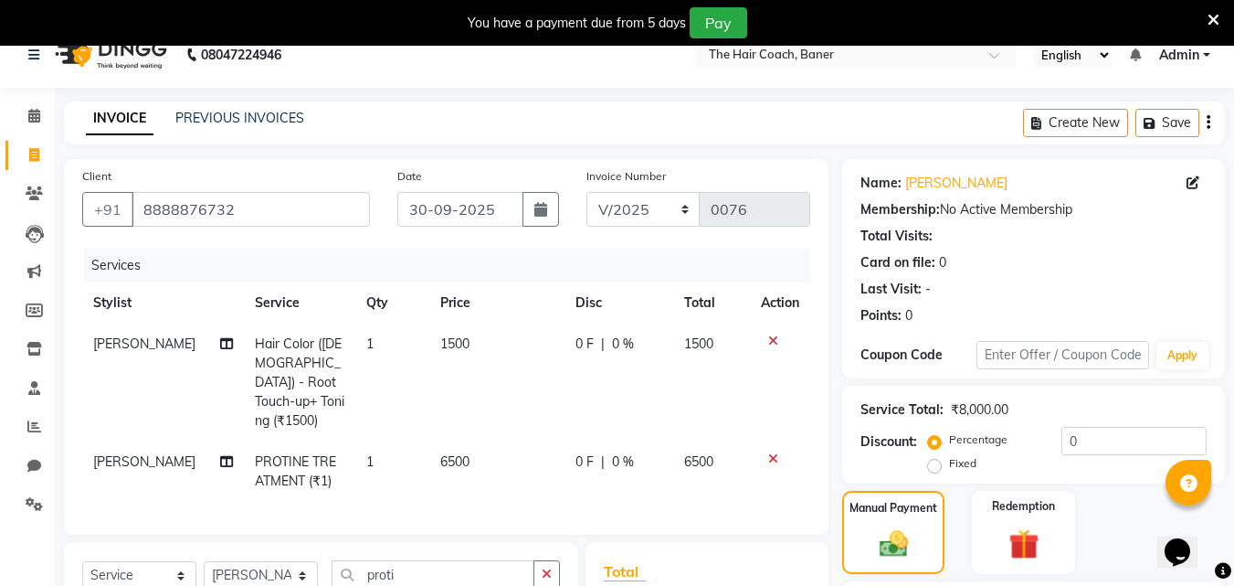
scroll to position [0, 0]
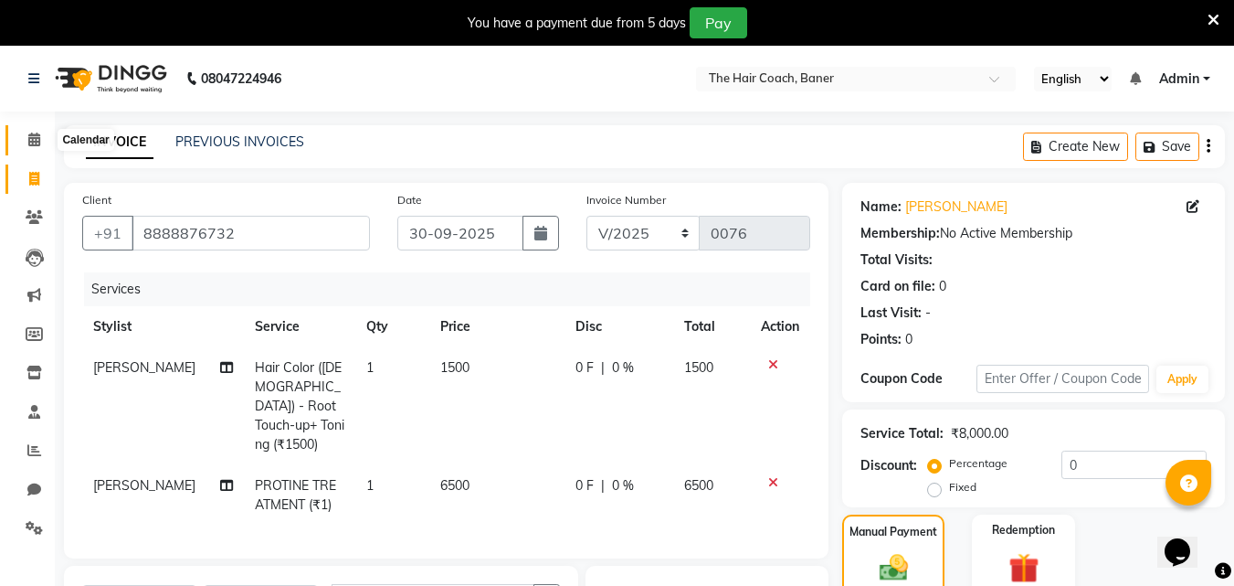
click at [22, 133] on span at bounding box center [34, 140] width 32 height 21
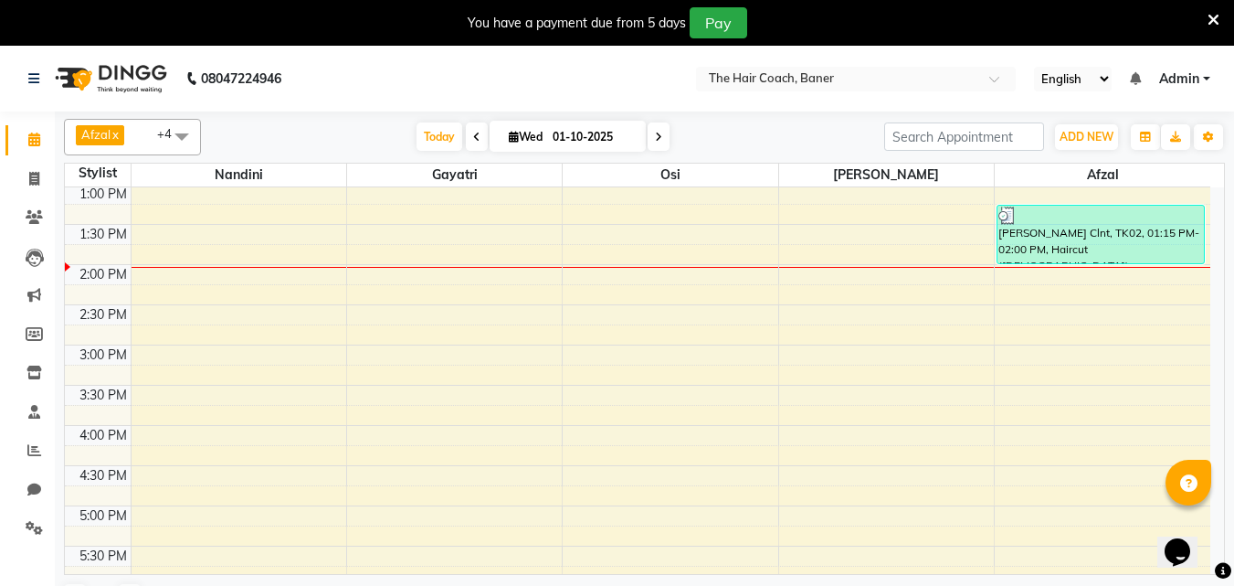
scroll to position [403, 0]
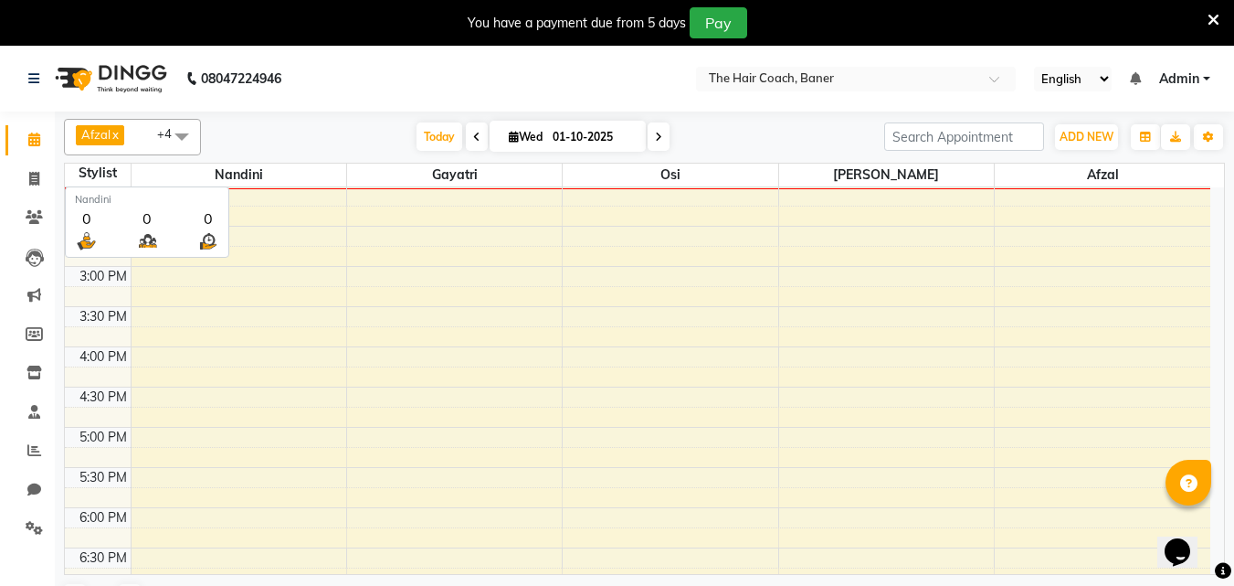
click at [266, 170] on span "Nandini" at bounding box center [239, 175] width 215 height 23
